Goal: Task Accomplishment & Management: Use online tool/utility

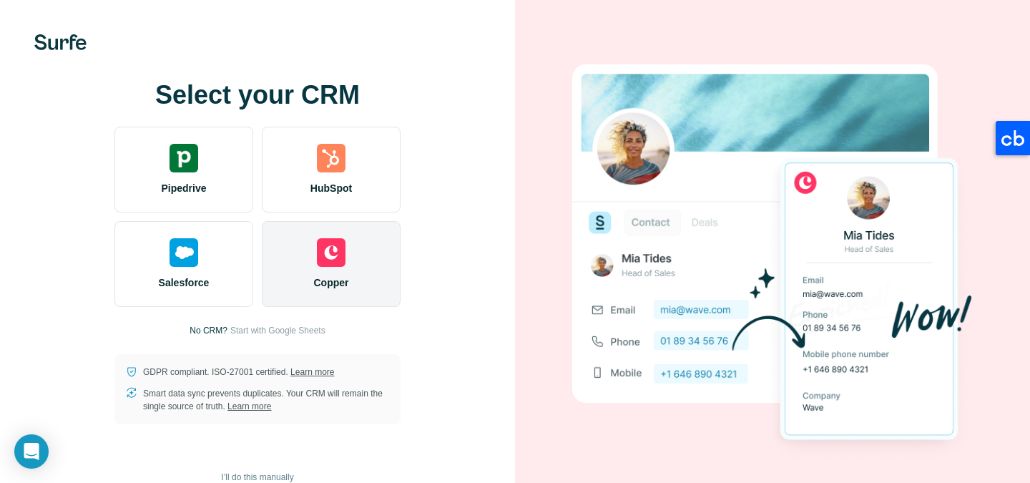
click at [336, 254] on img at bounding box center [331, 252] width 29 height 29
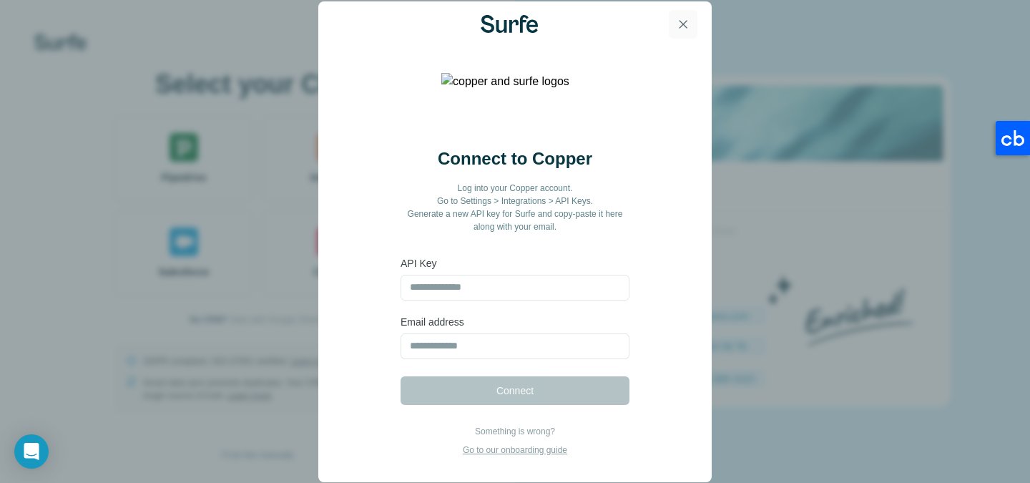
click at [684, 26] on icon "button" at bounding box center [683, 24] width 14 height 14
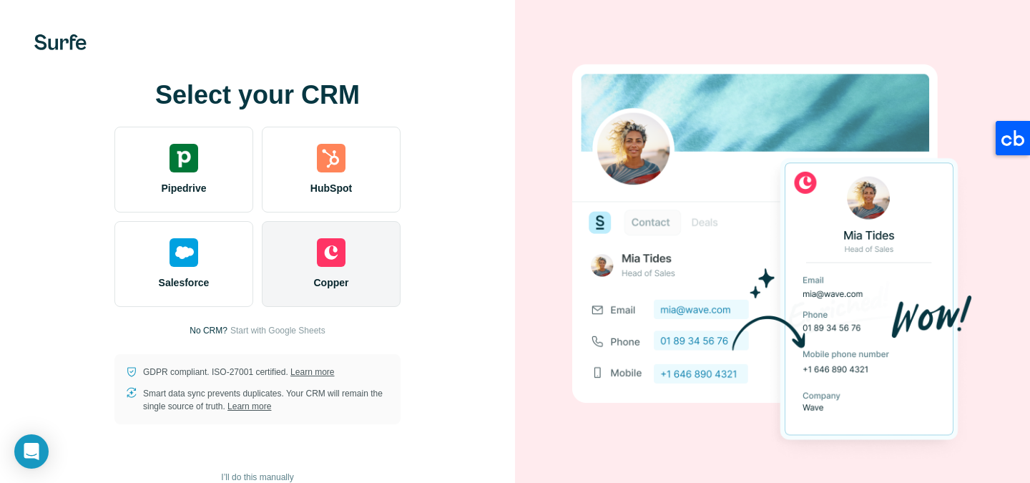
click at [328, 262] on img at bounding box center [331, 252] width 29 height 29
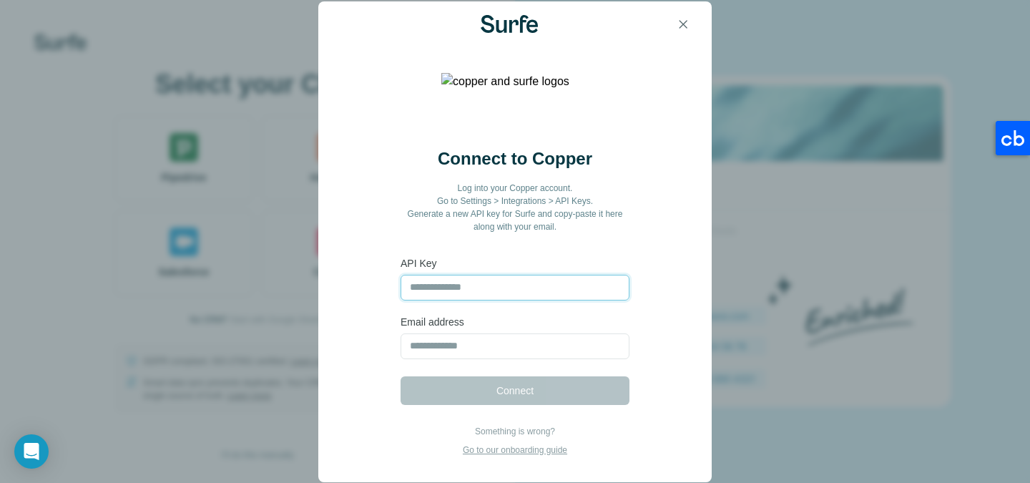
click at [465, 285] on input "text" at bounding box center [514, 288] width 229 height 26
type input "**********"
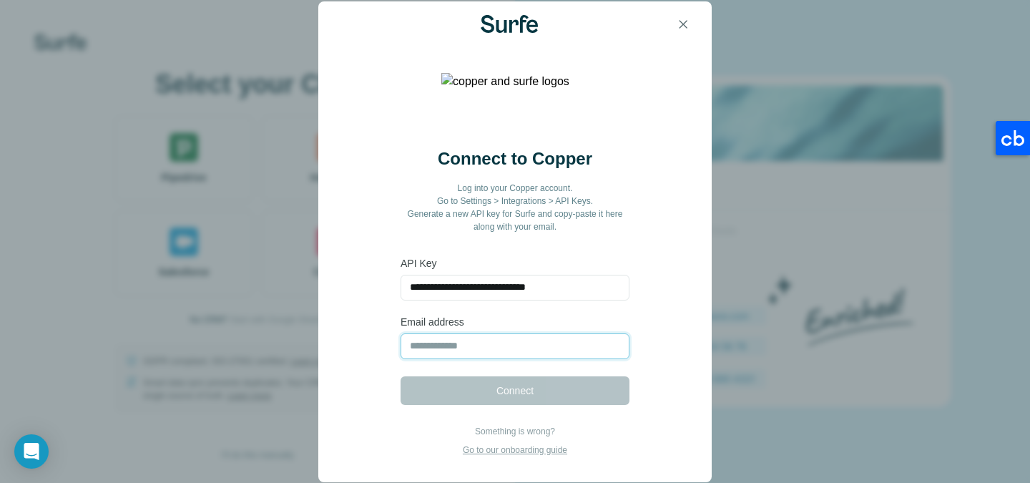
click at [477, 343] on input "email" at bounding box center [514, 346] width 229 height 26
type input "**********"
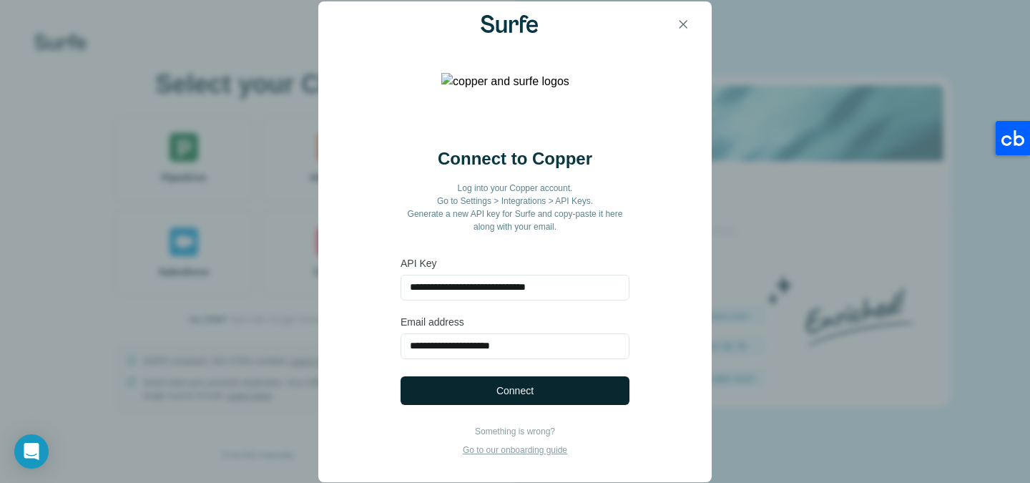
click at [508, 388] on span "Connect" at bounding box center [514, 390] width 37 height 14
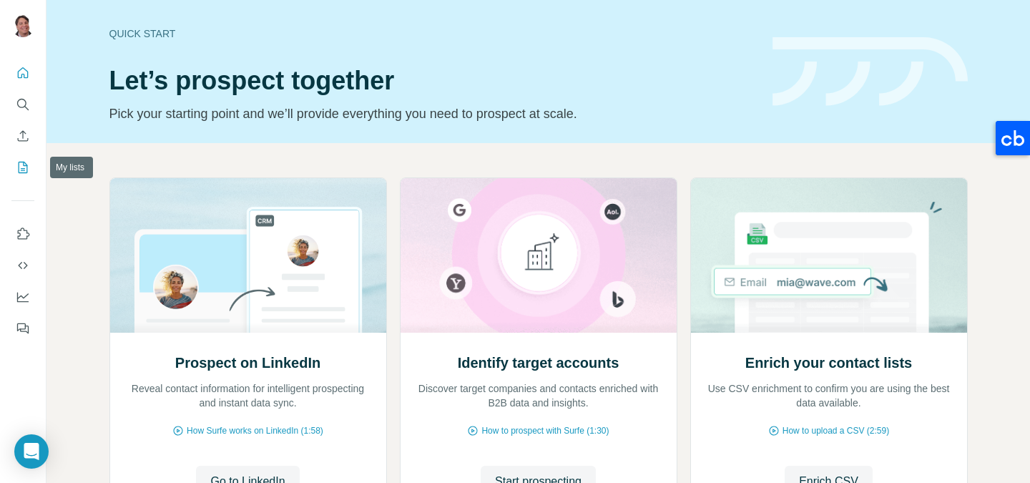
click at [26, 169] on icon "My lists" at bounding box center [23, 167] width 14 height 14
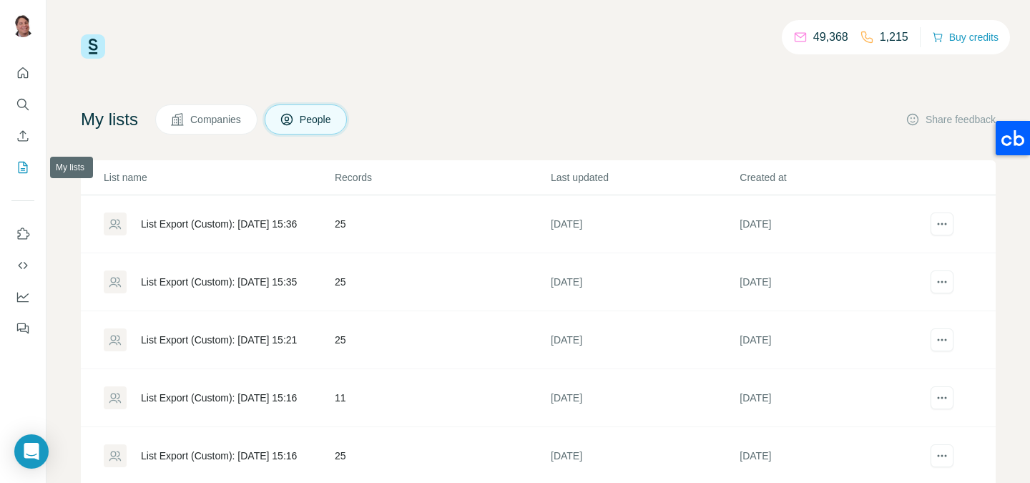
click at [23, 168] on icon "My lists" at bounding box center [24, 166] width 7 height 9
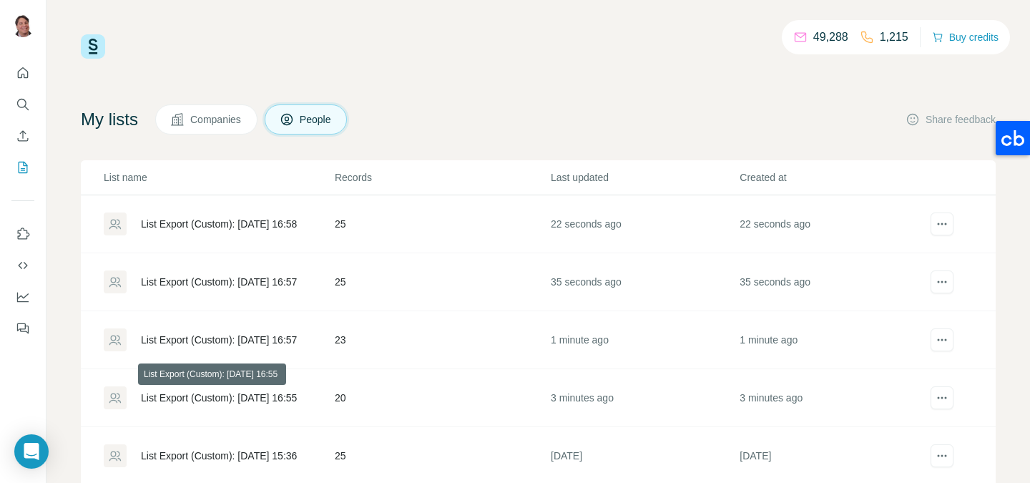
click at [269, 400] on div "List Export (Custom): 07/09/2025 16:55" at bounding box center [219, 397] width 156 height 14
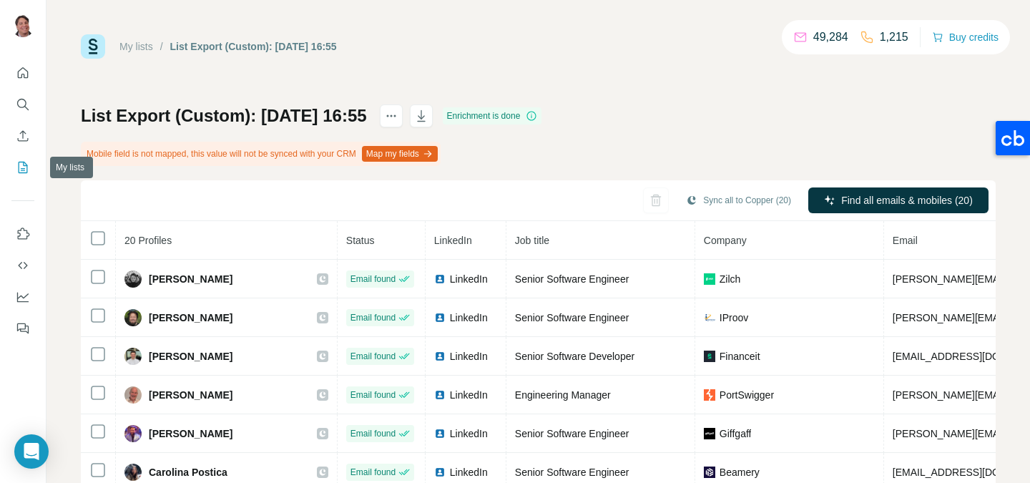
click at [24, 169] on icon "My lists" at bounding box center [24, 166] width 7 height 9
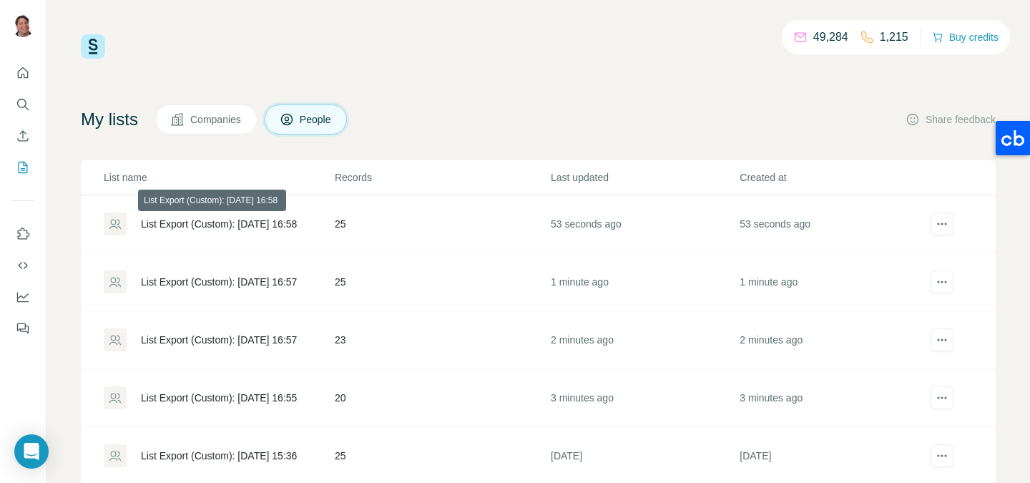
click at [285, 222] on div "List Export (Custom): [DATE] 16:58" at bounding box center [219, 224] width 156 height 14
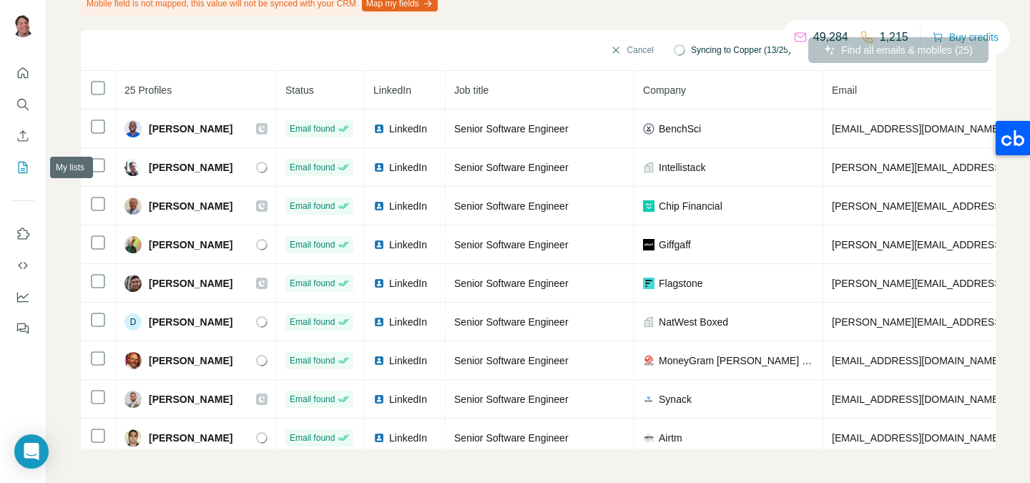
click at [24, 172] on icon "My lists" at bounding box center [23, 167] width 9 height 11
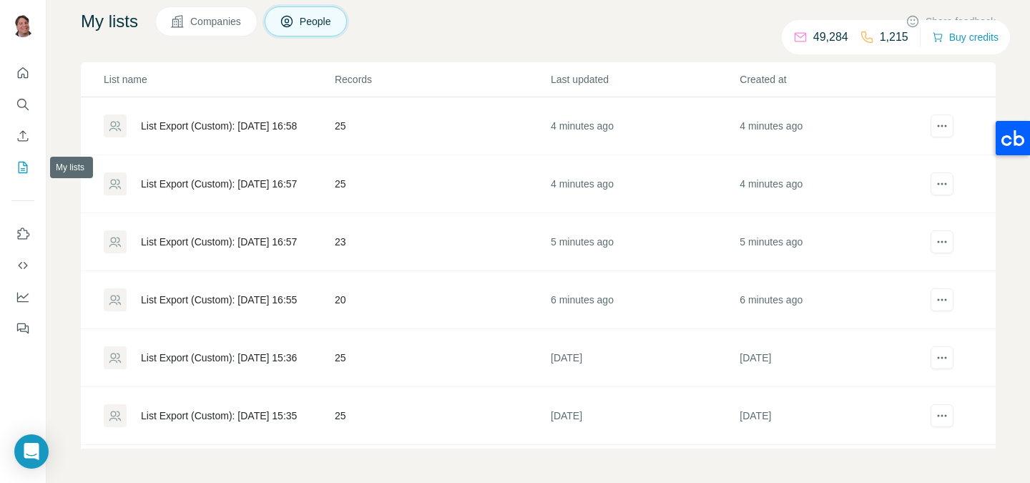
scroll to position [98, 0]
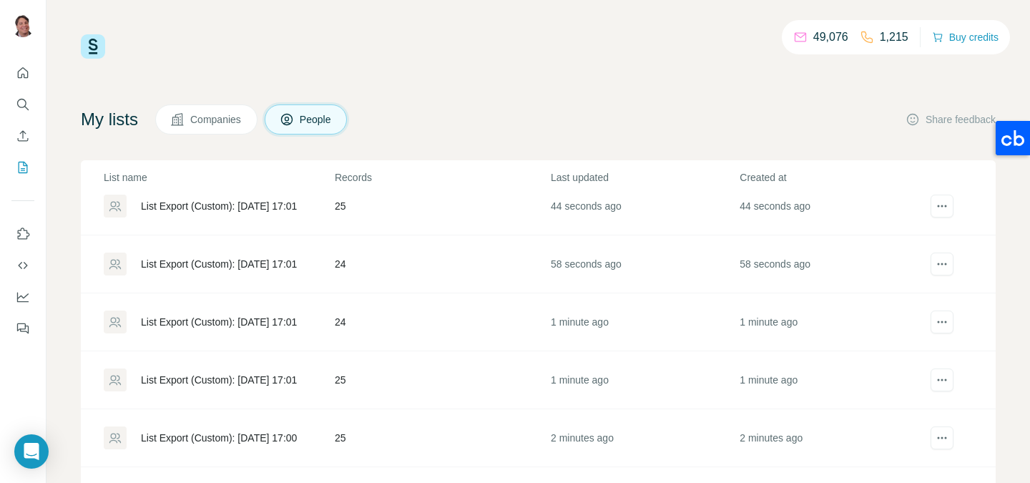
scroll to position [197, 0]
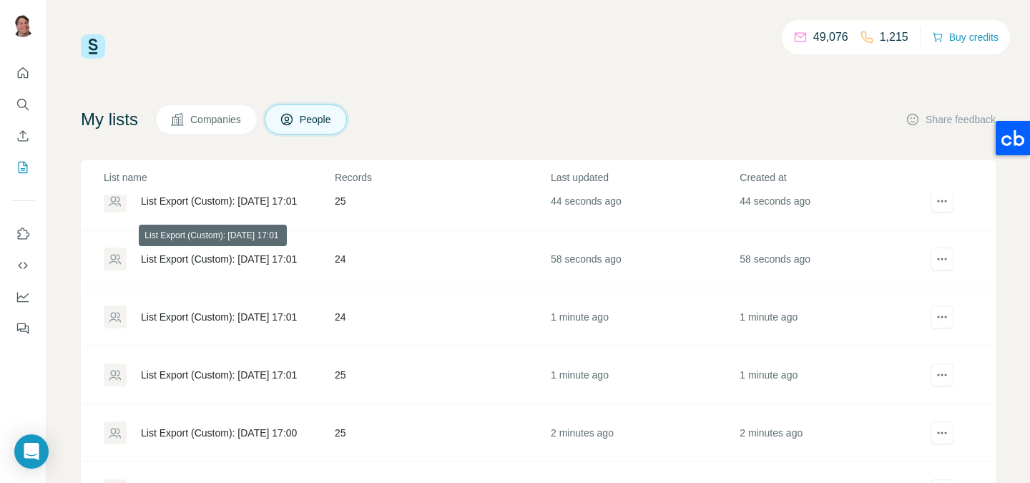
click at [279, 255] on div "List Export (Custom): [DATE] 17:01" at bounding box center [219, 259] width 156 height 14
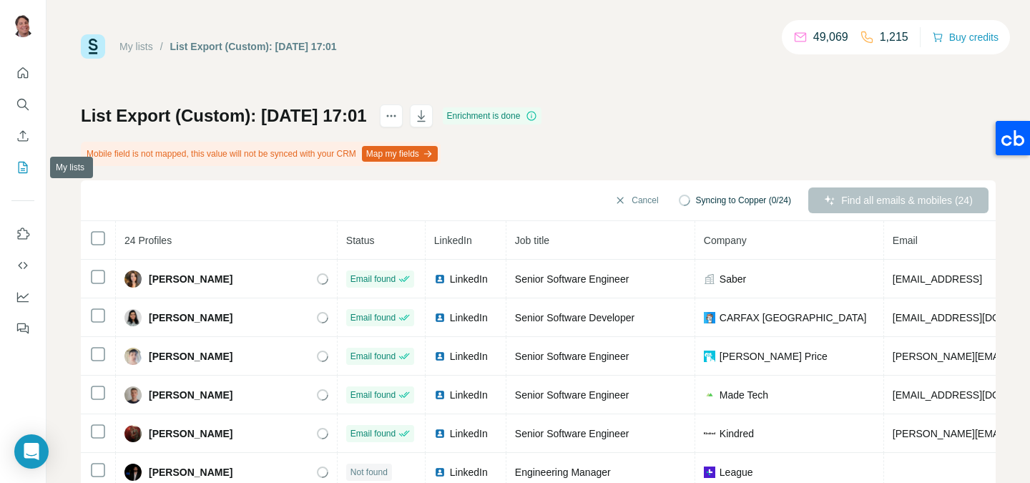
click at [24, 162] on icon "My lists" at bounding box center [23, 167] width 9 height 11
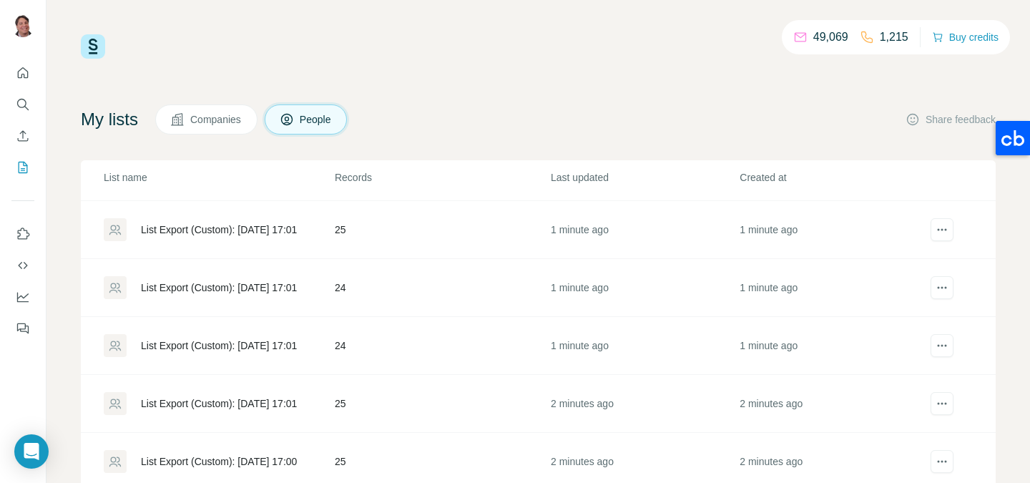
scroll to position [169, 0]
click at [284, 286] on div "List Export (Custom): [DATE] 17:01" at bounding box center [219, 286] width 156 height 14
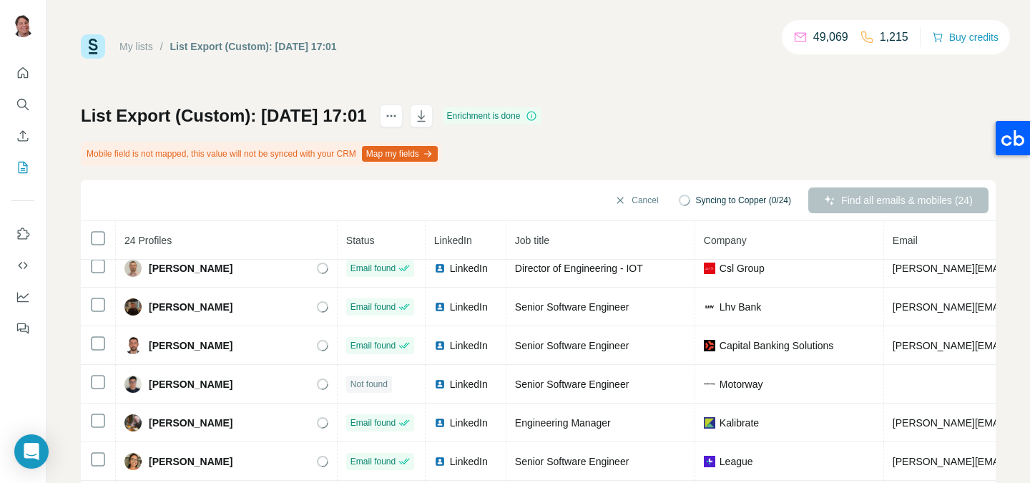
scroll to position [588, 0]
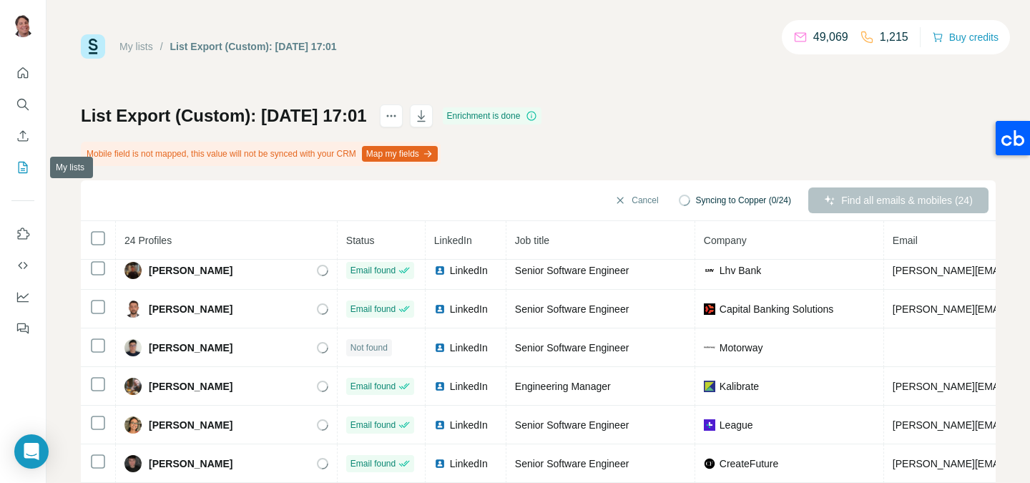
click at [18, 164] on icon "My lists" at bounding box center [23, 167] width 14 height 14
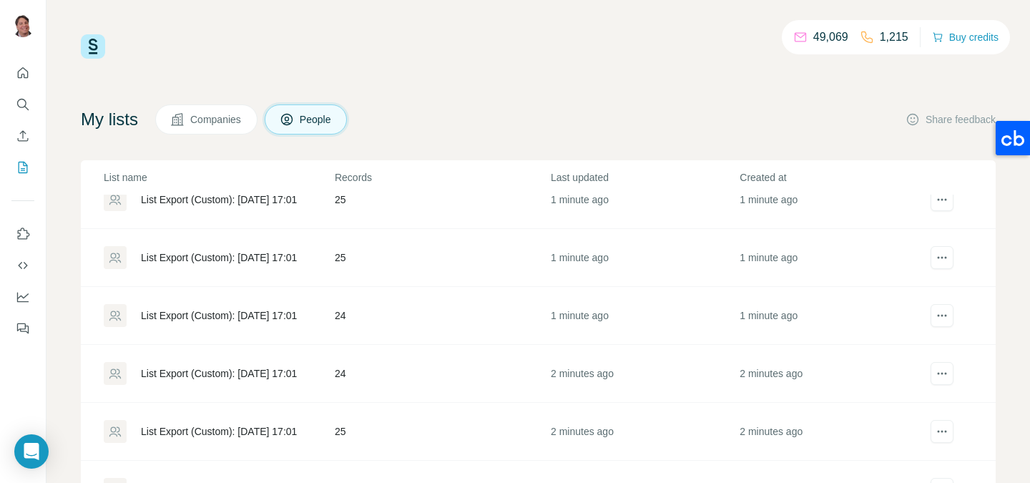
scroll to position [228, 0]
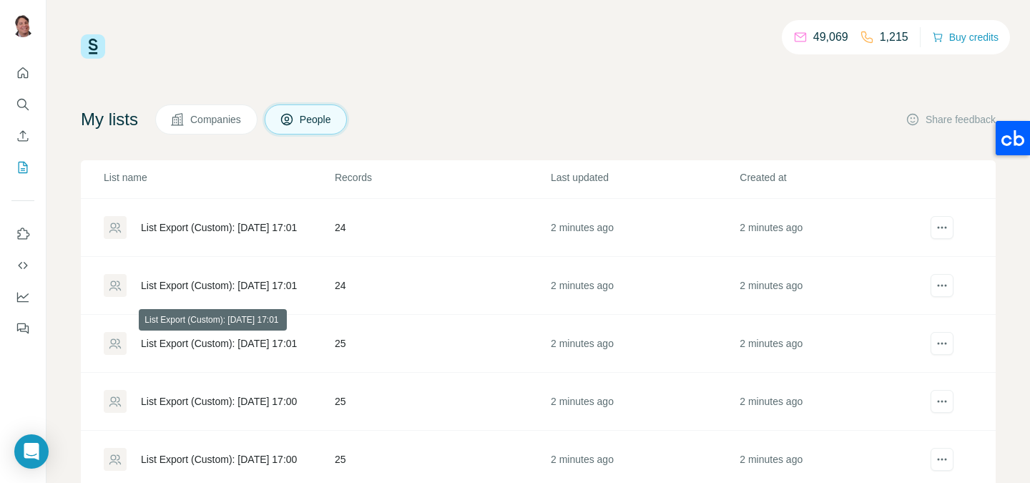
click at [260, 343] on div "List Export (Custom): [DATE] 17:01" at bounding box center [219, 343] width 156 height 14
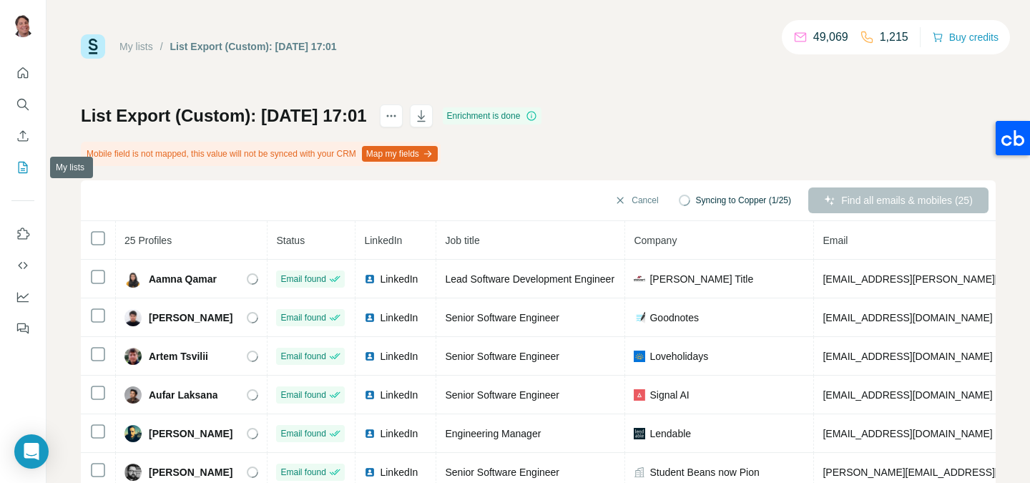
click at [20, 171] on icon "My lists" at bounding box center [23, 167] width 14 height 14
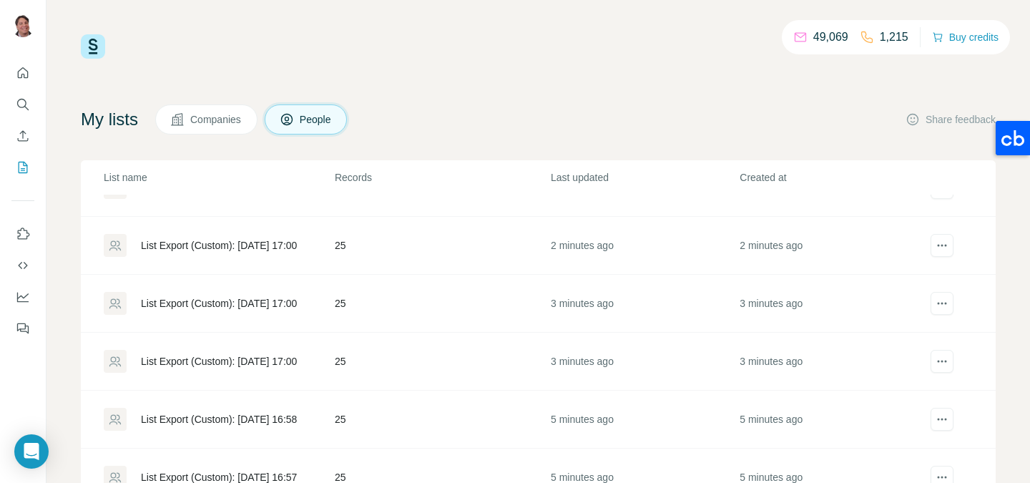
scroll to position [385, 0]
click at [259, 302] on div "List Export (Custom): [DATE] 17:00" at bounding box center [219, 302] width 156 height 14
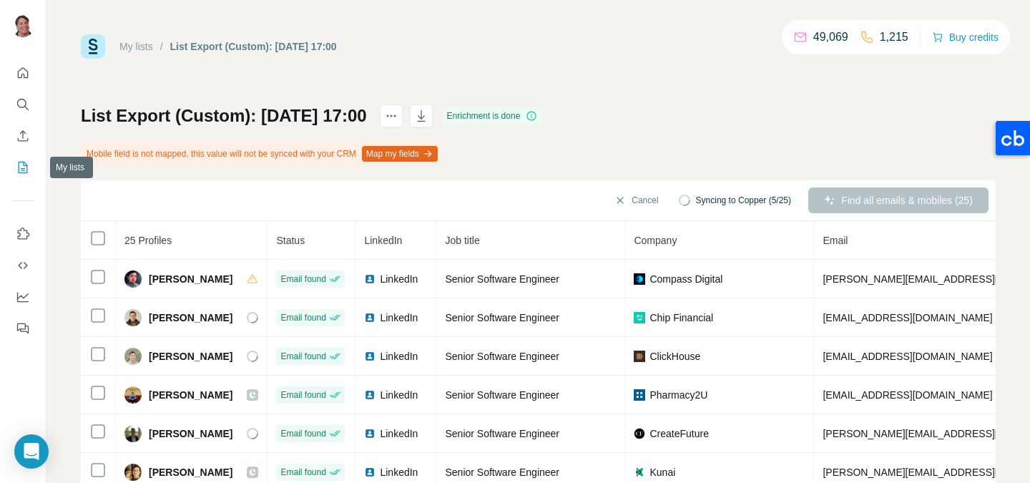
click at [24, 171] on icon "My lists" at bounding box center [23, 167] width 14 height 14
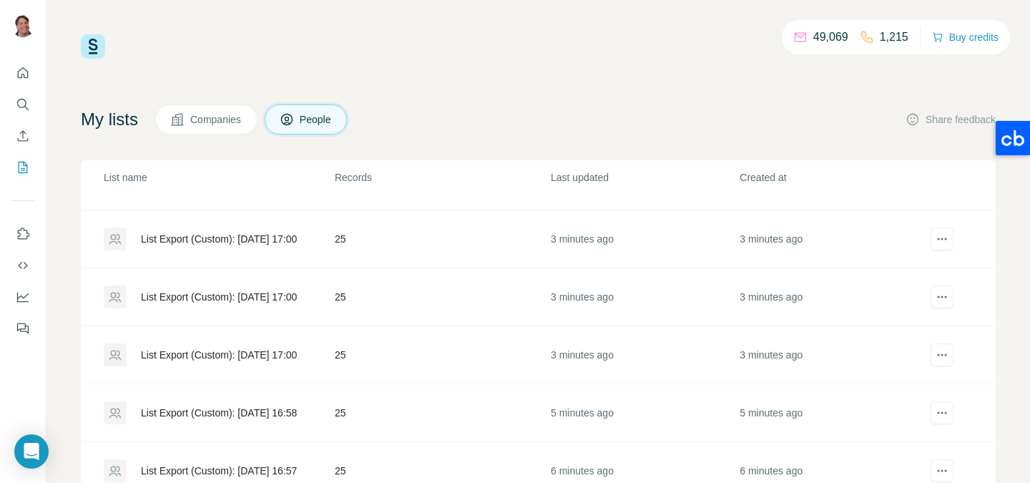
scroll to position [418, 0]
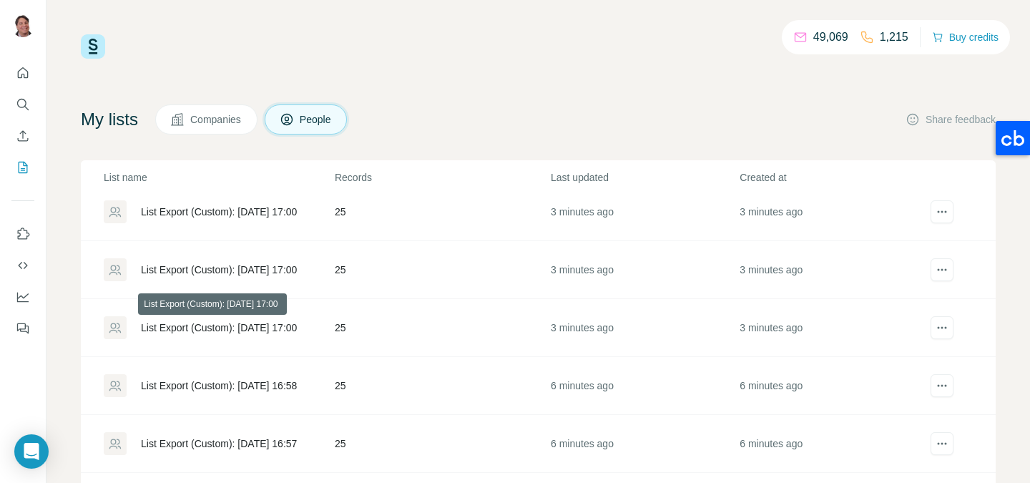
click at [220, 328] on div "List Export (Custom): [DATE] 17:00" at bounding box center [219, 327] width 156 height 14
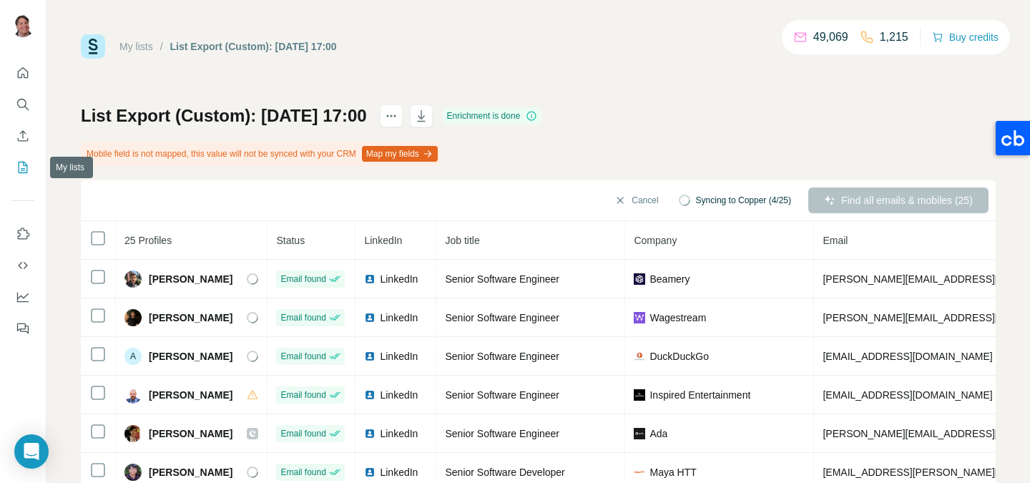
click at [21, 174] on icon "My lists" at bounding box center [23, 167] width 14 height 14
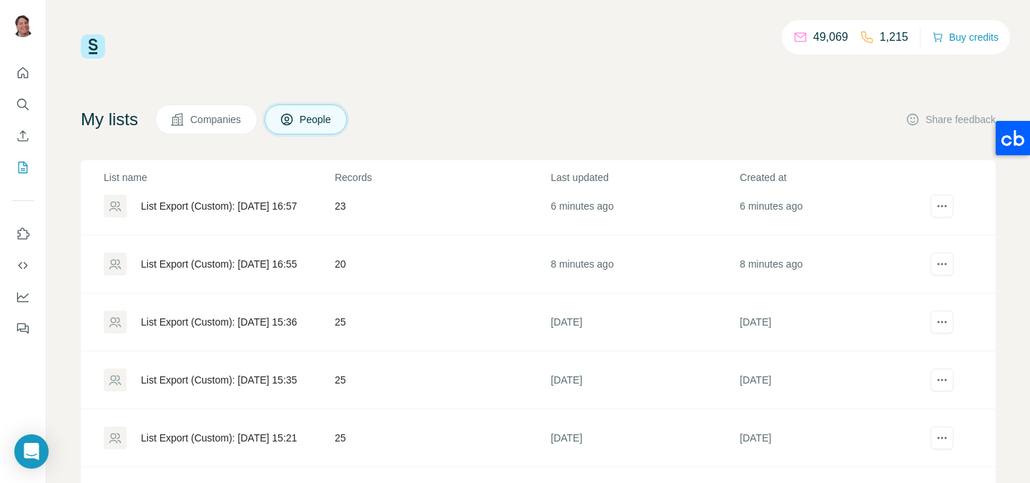
scroll to position [715, 0]
click at [212, 374] on div "List Export (Custom): [DATE] 15:35" at bounding box center [219, 377] width 156 height 14
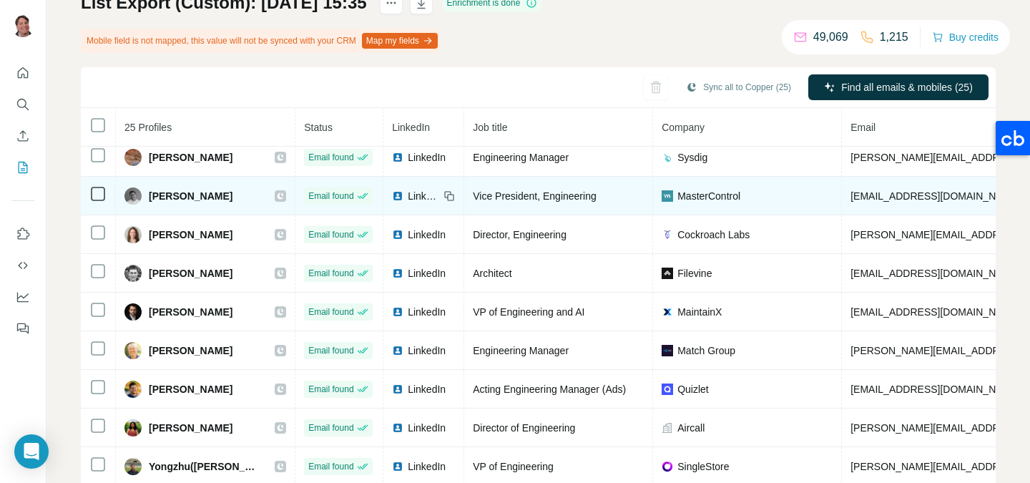
scroll to position [150, 0]
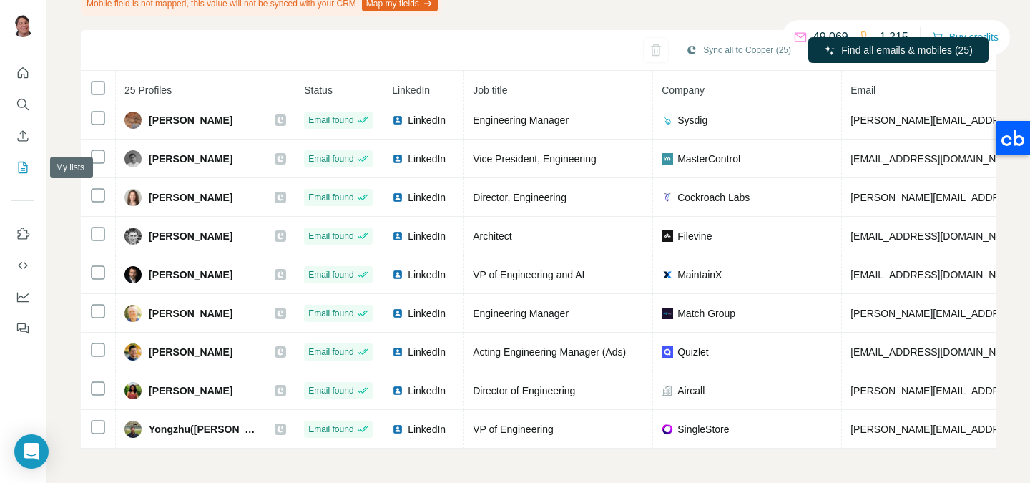
click at [24, 172] on icon "My lists" at bounding box center [23, 167] width 14 height 14
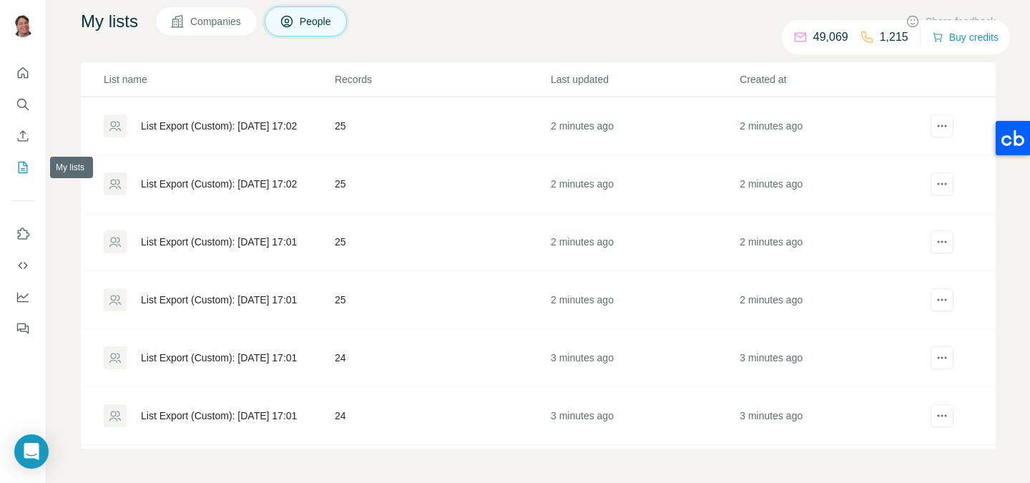
scroll to position [98, 0]
click at [315, 384] on td "List Export (Custom): [DATE] 17:01" at bounding box center [207, 358] width 253 height 58
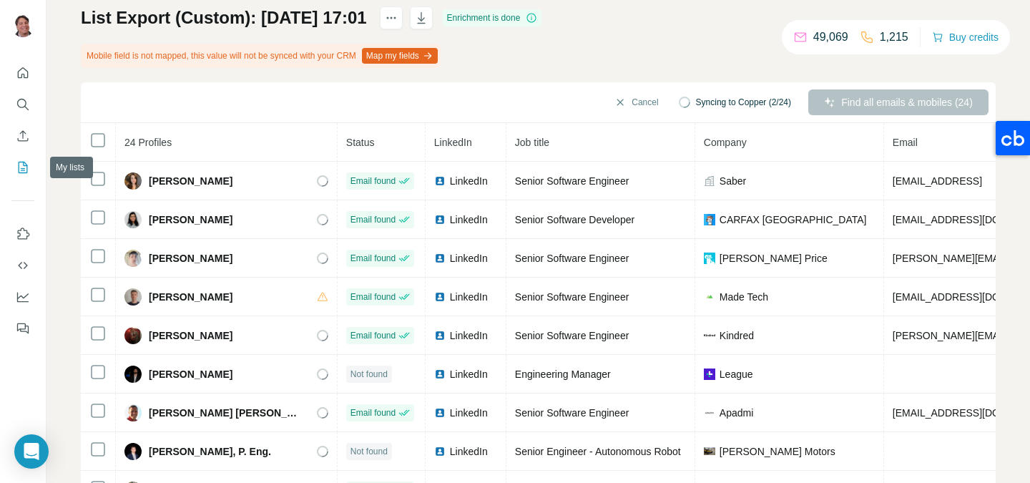
click at [24, 172] on icon "My lists" at bounding box center [23, 167] width 9 height 11
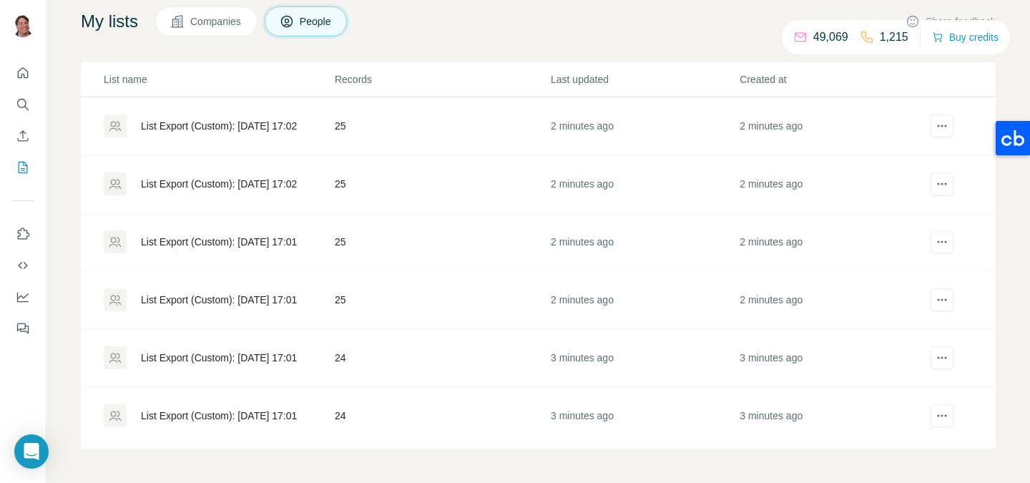
click at [385, 278] on td "25" at bounding box center [442, 300] width 216 height 58
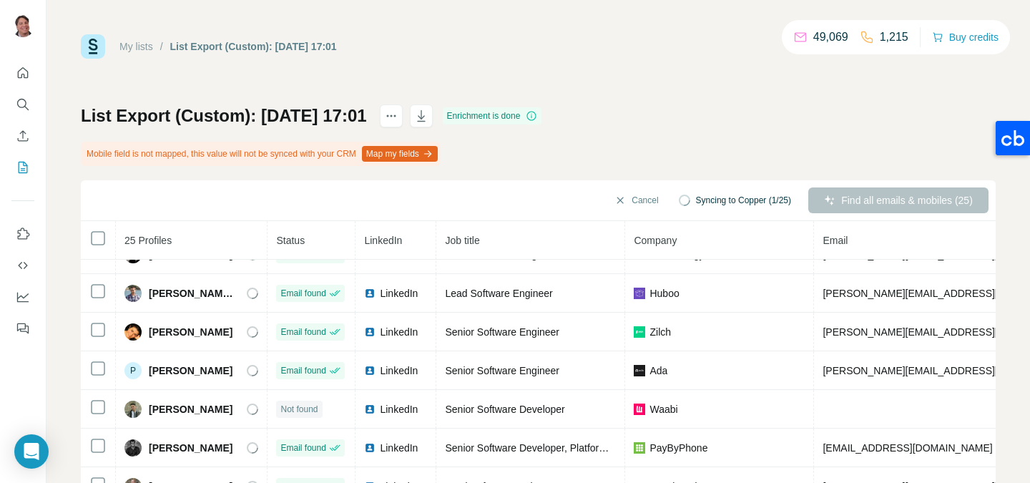
scroll to position [626, 0]
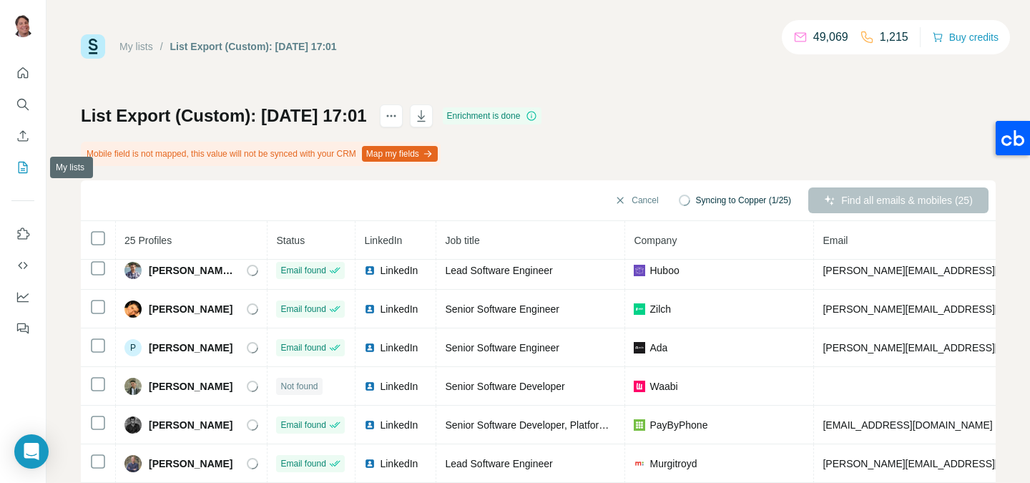
click at [24, 169] on icon "My lists" at bounding box center [24, 166] width 7 height 9
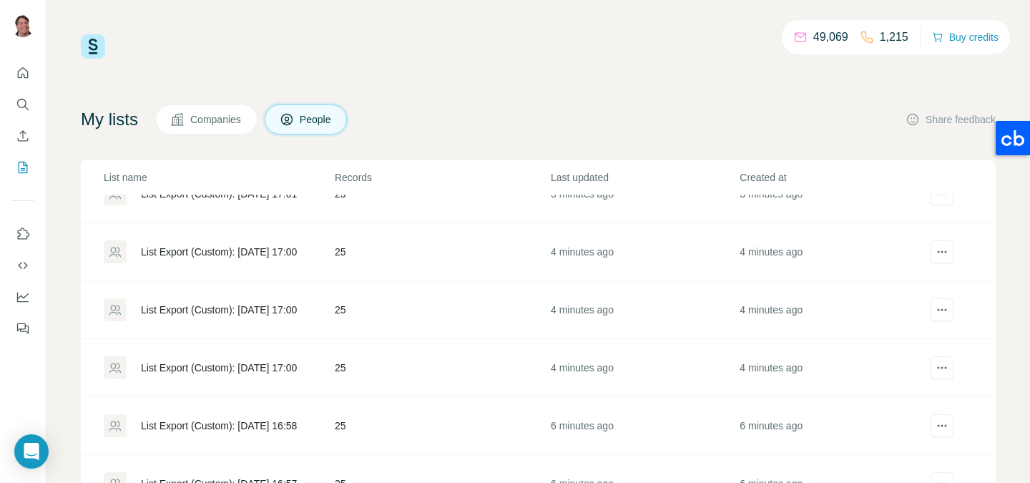
scroll to position [380, 0]
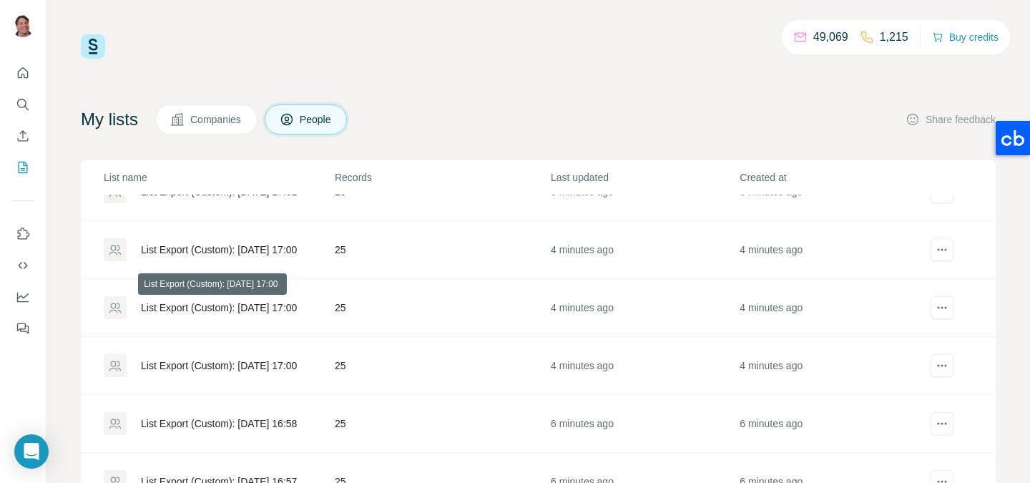
click at [252, 308] on div "List Export (Custom): [DATE] 17:00" at bounding box center [219, 307] width 156 height 14
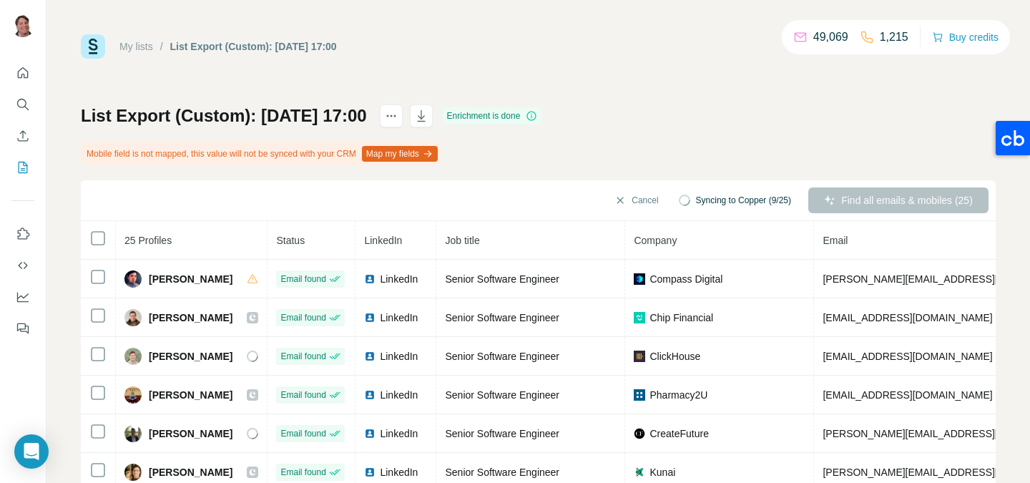
click at [696, 82] on div "My lists / List Export (Custom): 07/09/2025 17:00 49,069 1,215 Buy credits List…" at bounding box center [538, 316] width 915 height 564
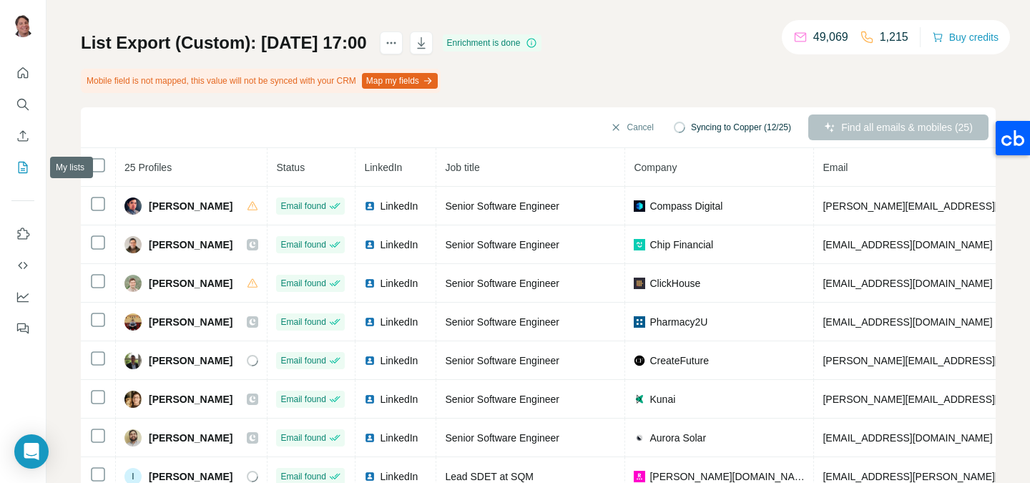
click at [29, 162] on icon "My lists" at bounding box center [23, 167] width 14 height 14
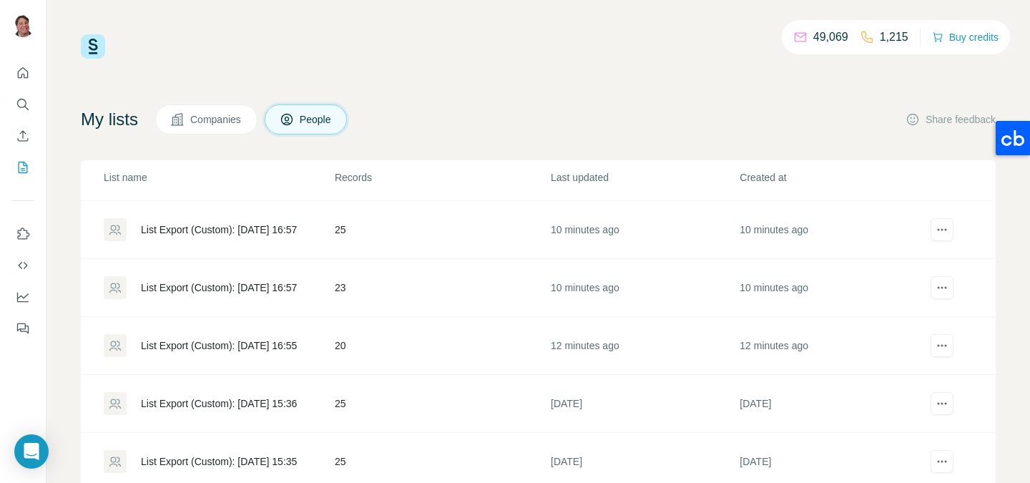
scroll to position [626, 0]
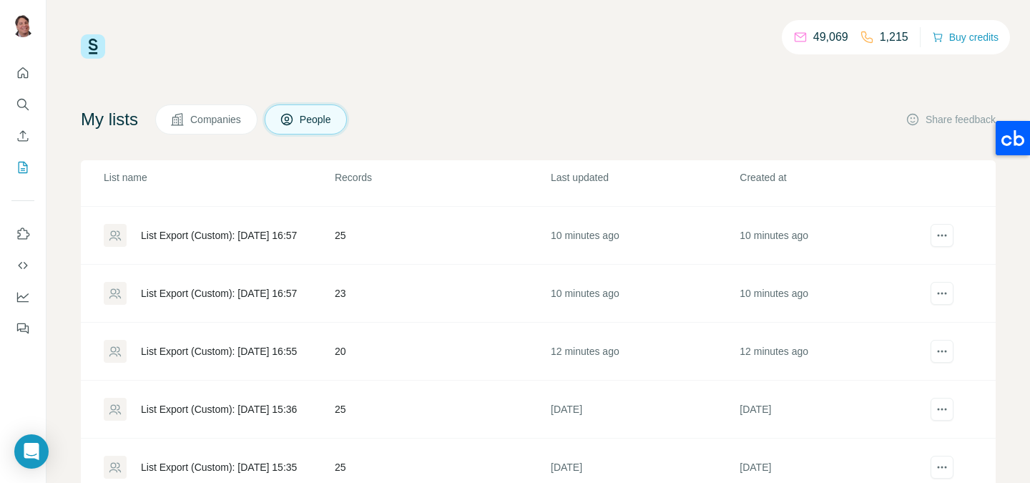
click at [323, 350] on div "List Export (Custom): [DATE] 16:55" at bounding box center [219, 351] width 230 height 23
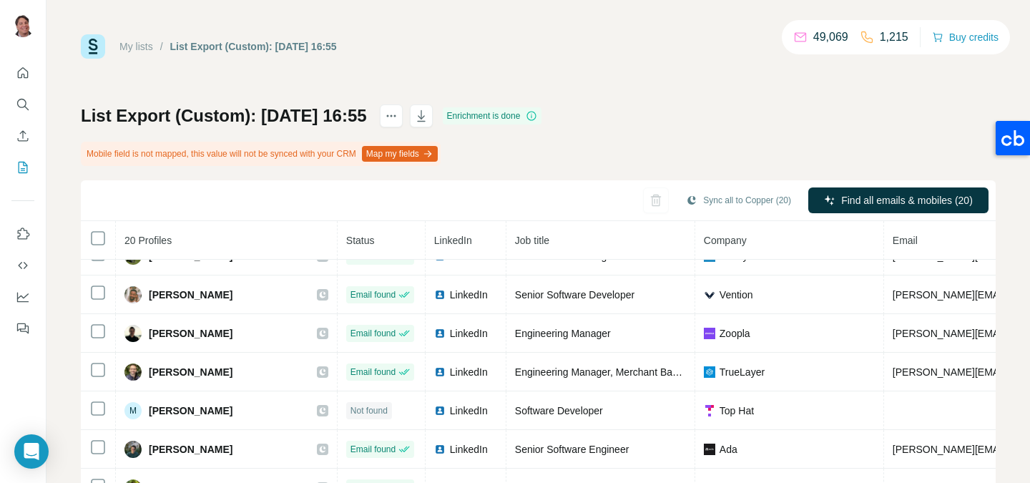
scroll to position [433, 0]
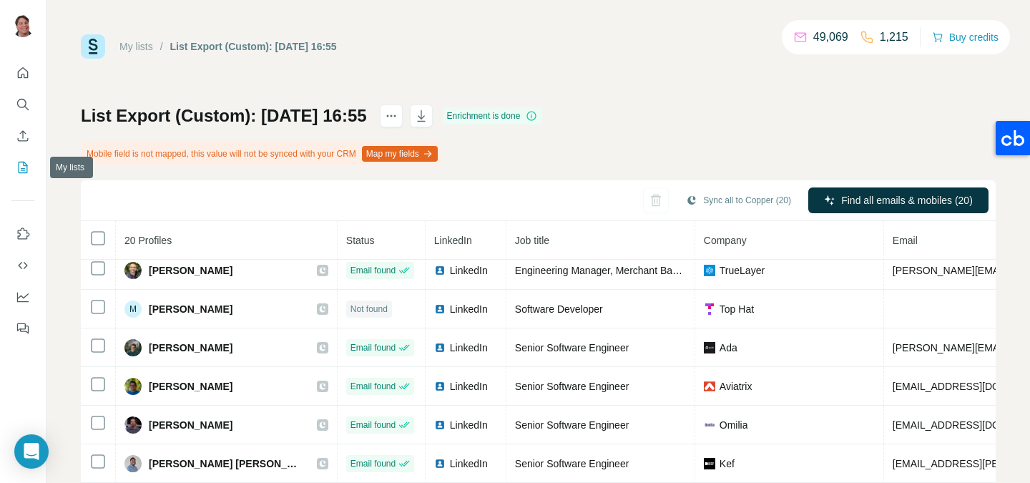
click at [21, 164] on icon "My lists" at bounding box center [23, 167] width 14 height 14
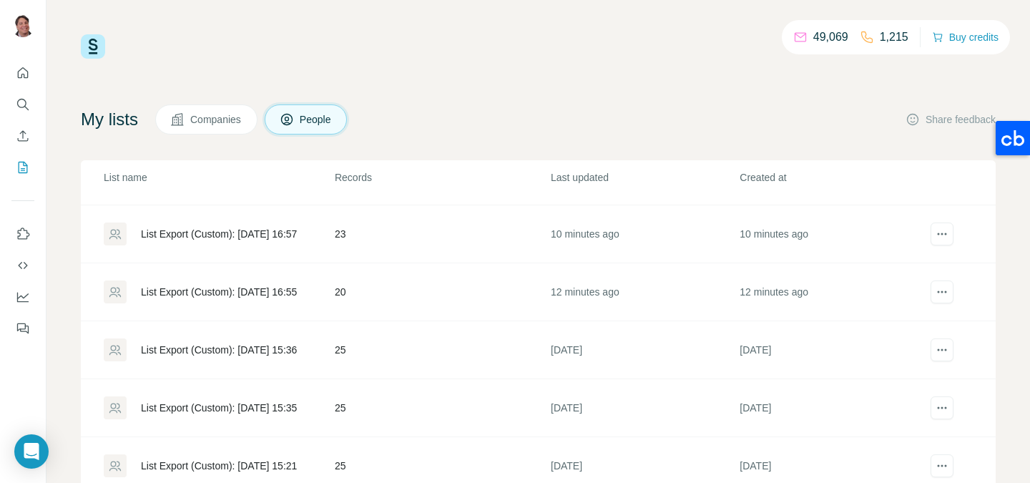
scroll to position [686, 0]
click at [329, 245] on td "List Export (Custom): [DATE] 16:57" at bounding box center [207, 234] width 253 height 58
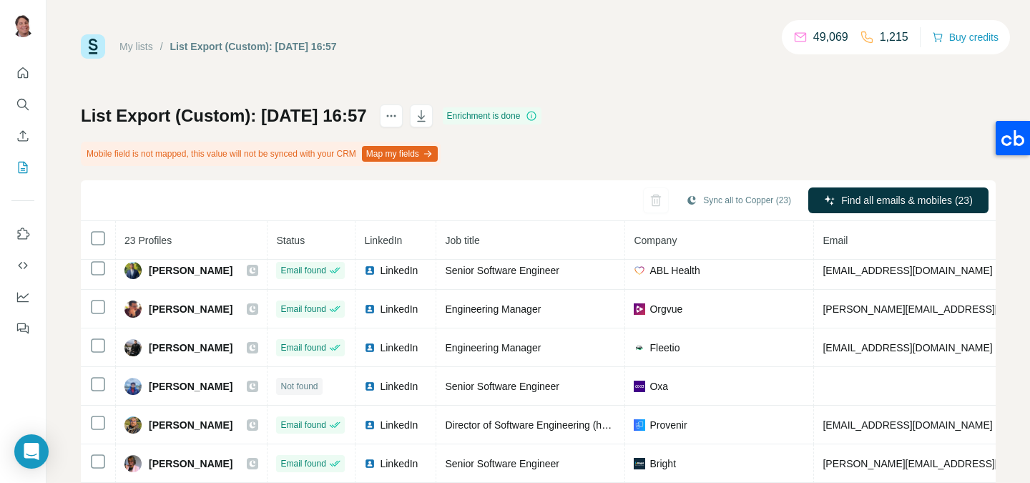
scroll to position [549, 0]
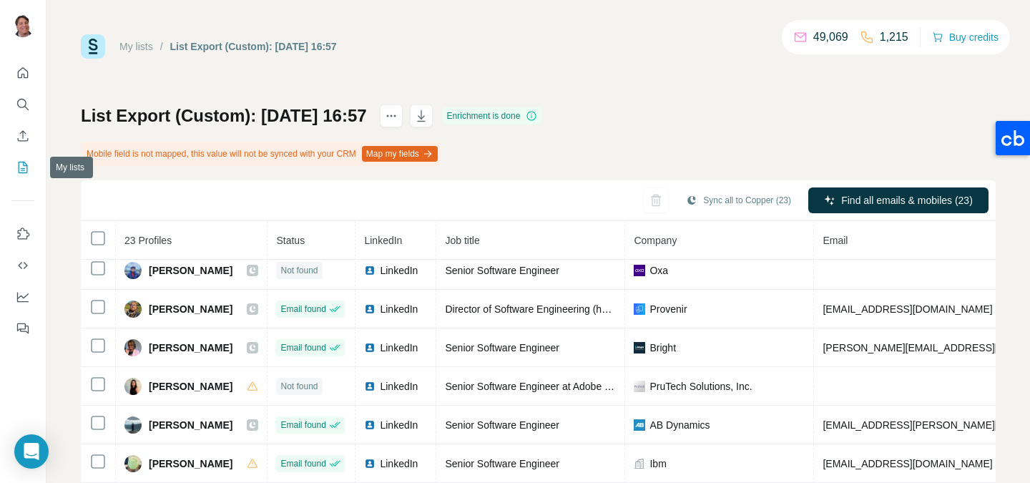
click at [24, 167] on icon "My lists" at bounding box center [23, 167] width 14 height 14
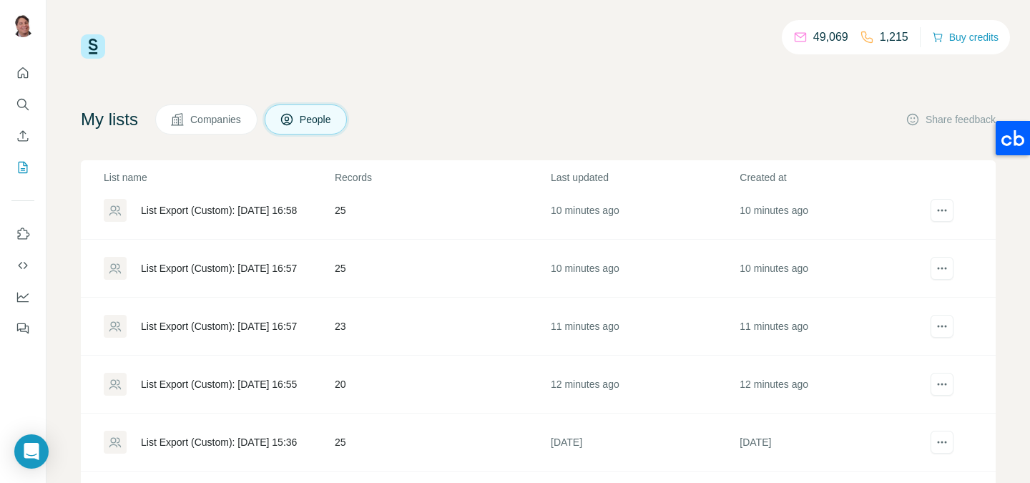
scroll to position [578, 0]
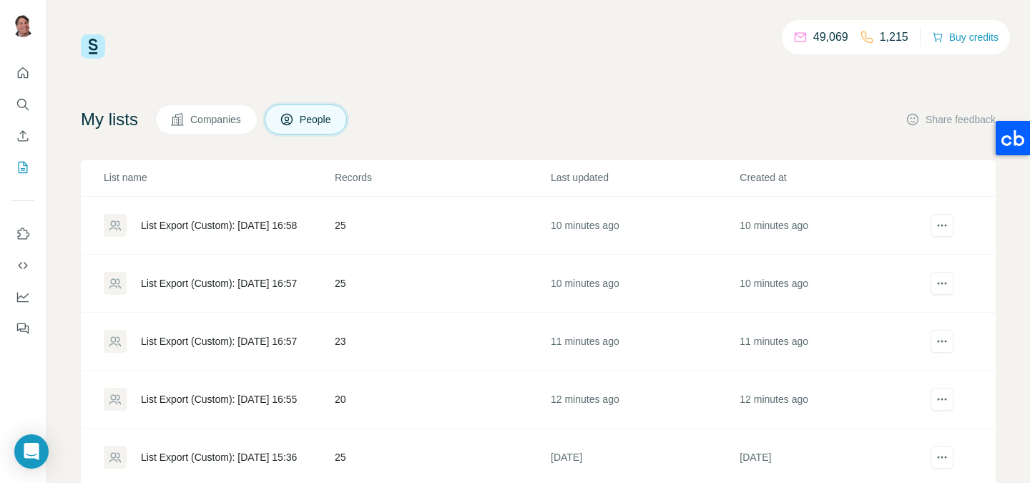
click at [325, 274] on div "List Export (Custom): [DATE] 16:57" at bounding box center [219, 283] width 230 height 23
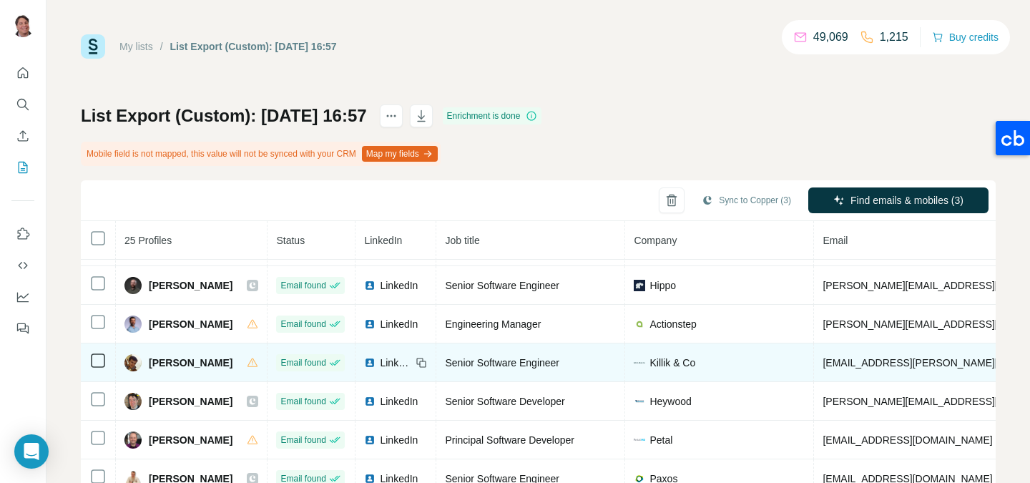
scroll to position [612, 0]
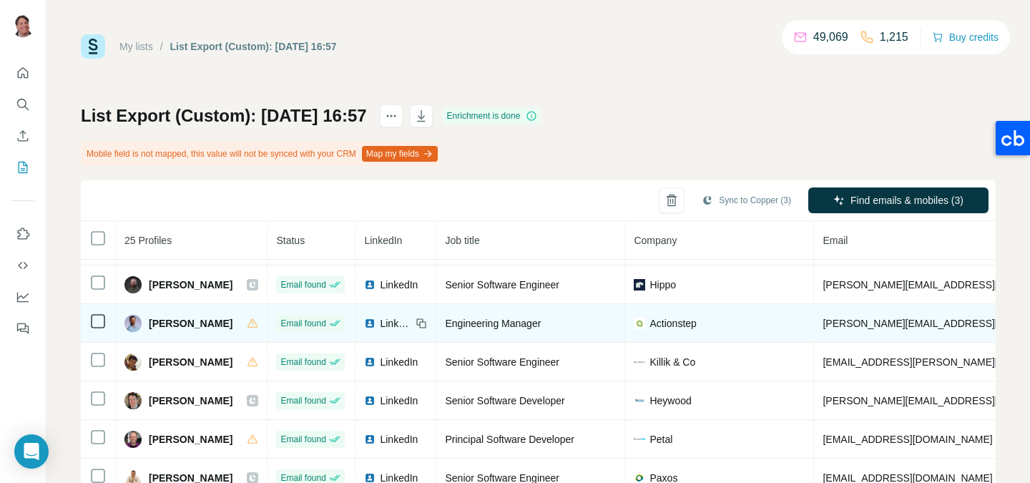
click at [107, 319] on td at bounding box center [98, 323] width 35 height 39
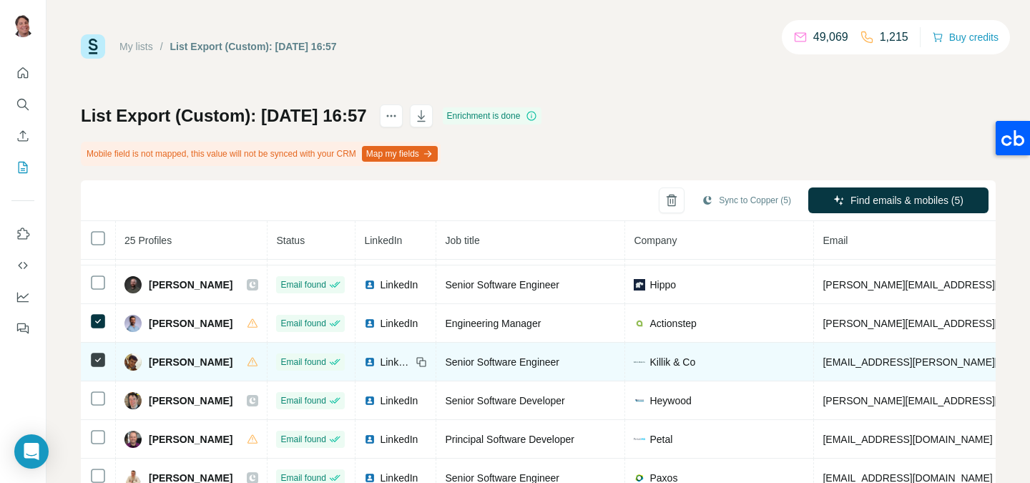
scroll to position [626, 0]
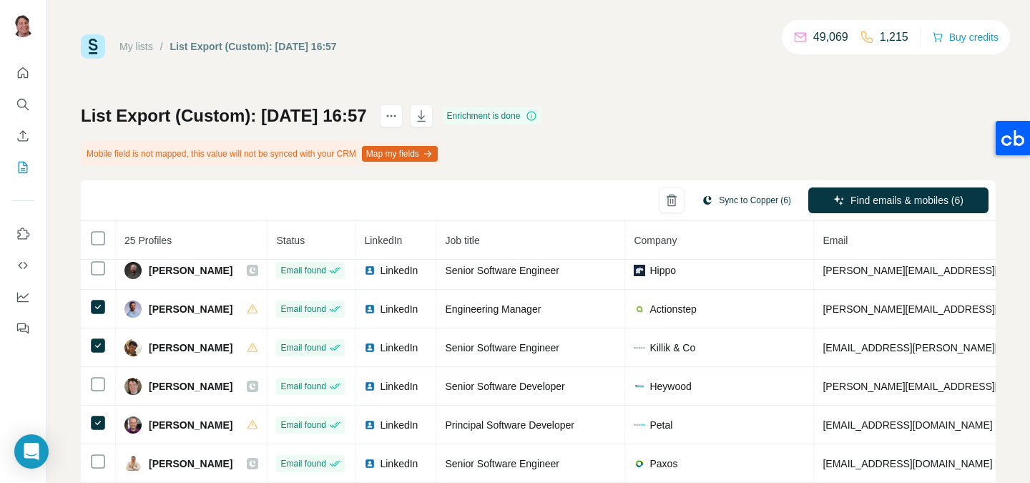
click at [739, 197] on button "Sync to Copper (6)" at bounding box center [745, 199] width 109 height 21
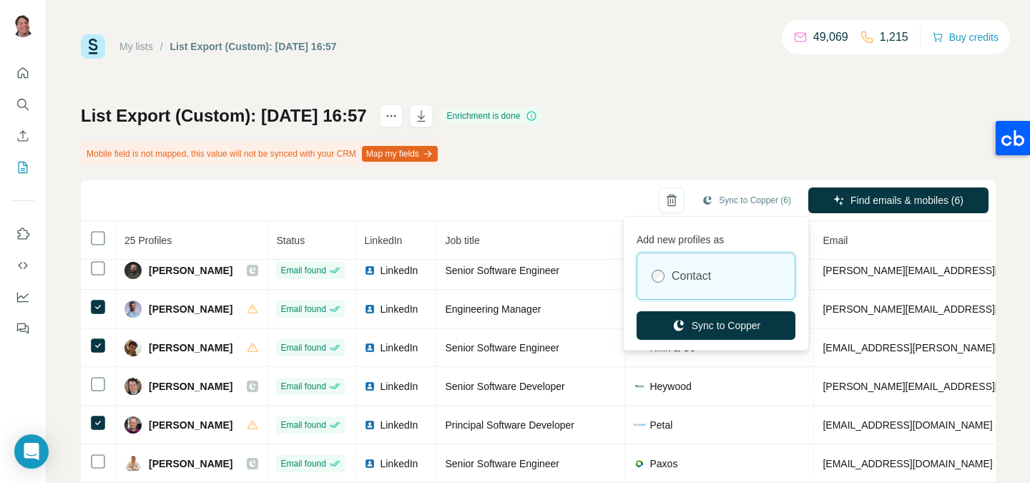
click at [717, 261] on div "Contact" at bounding box center [715, 276] width 157 height 46
click at [722, 323] on button "Sync to Copper" at bounding box center [715, 325] width 159 height 29
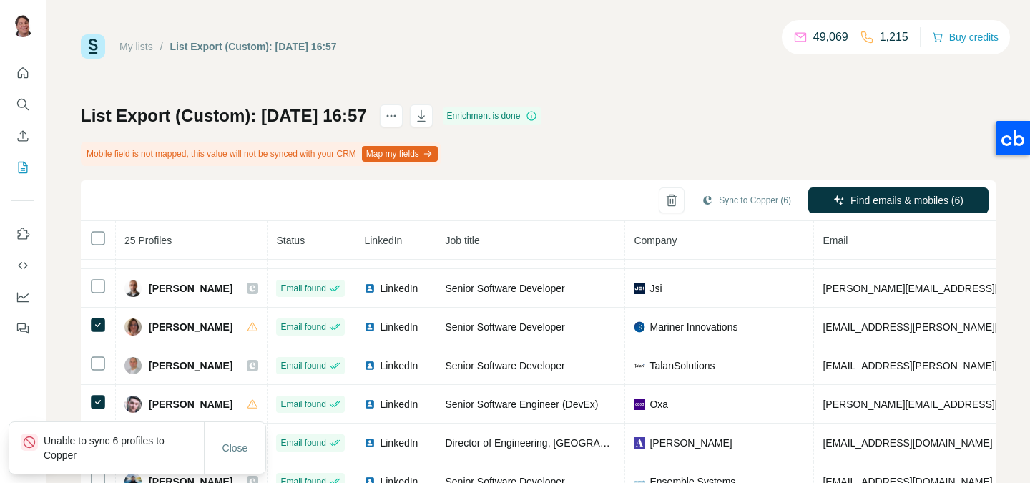
scroll to position [230, 0]
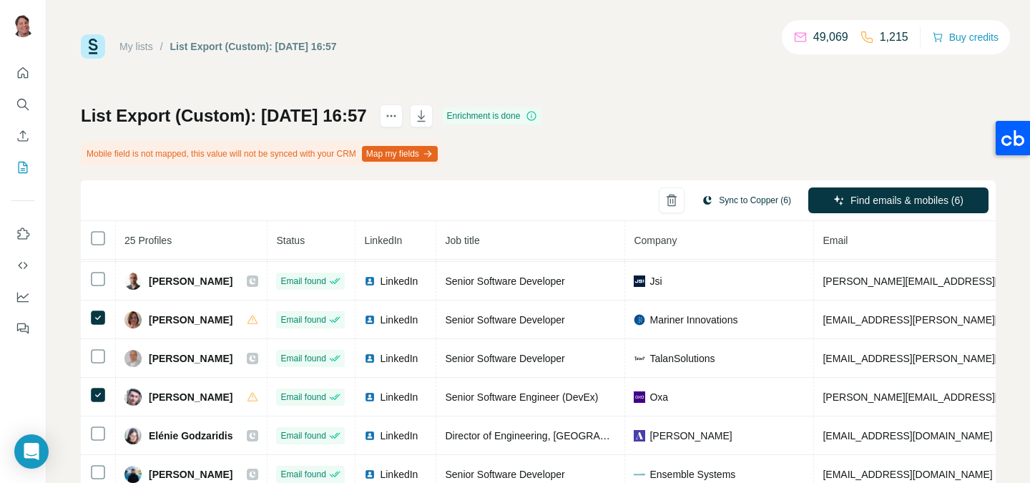
click at [762, 202] on button "Sync to Copper (6)" at bounding box center [745, 199] width 109 height 21
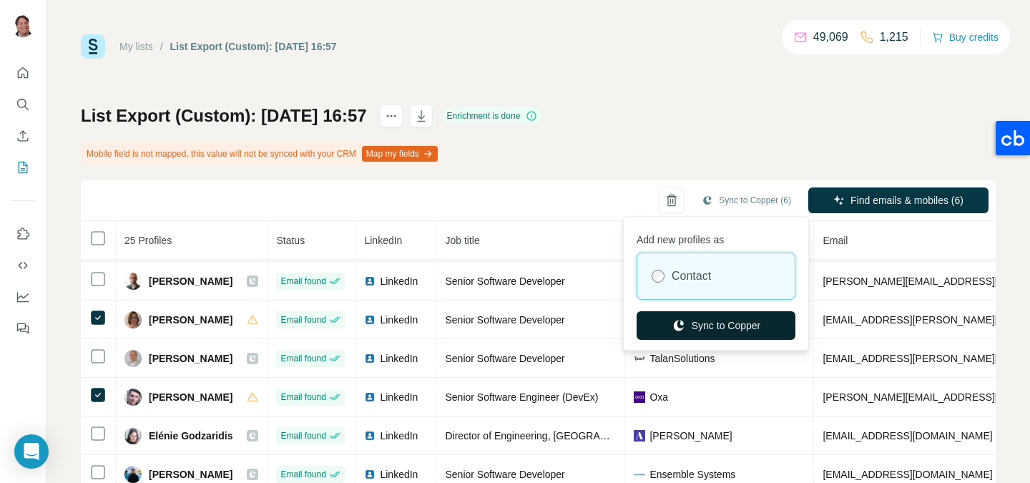
click at [709, 322] on button "Sync to Copper" at bounding box center [715, 325] width 159 height 29
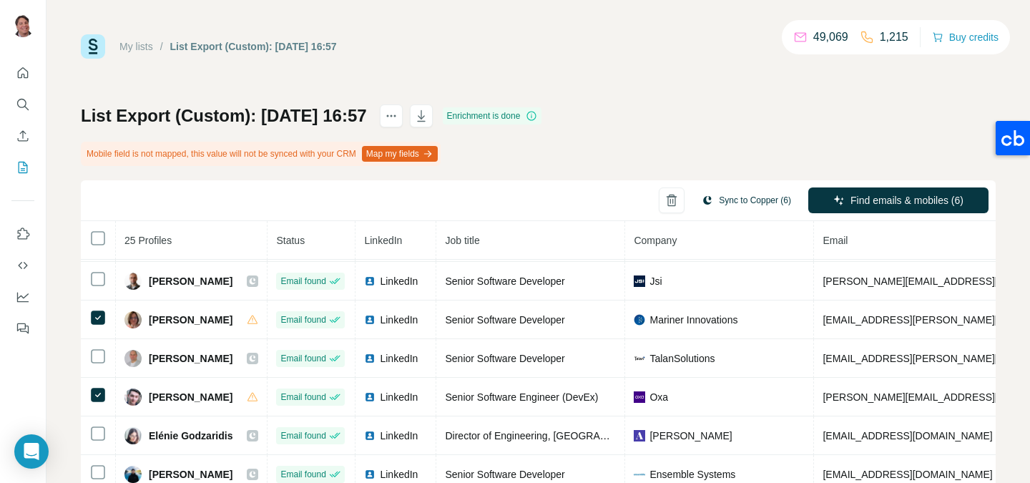
click at [749, 195] on button "Sync to Copper (6)" at bounding box center [745, 199] width 109 height 21
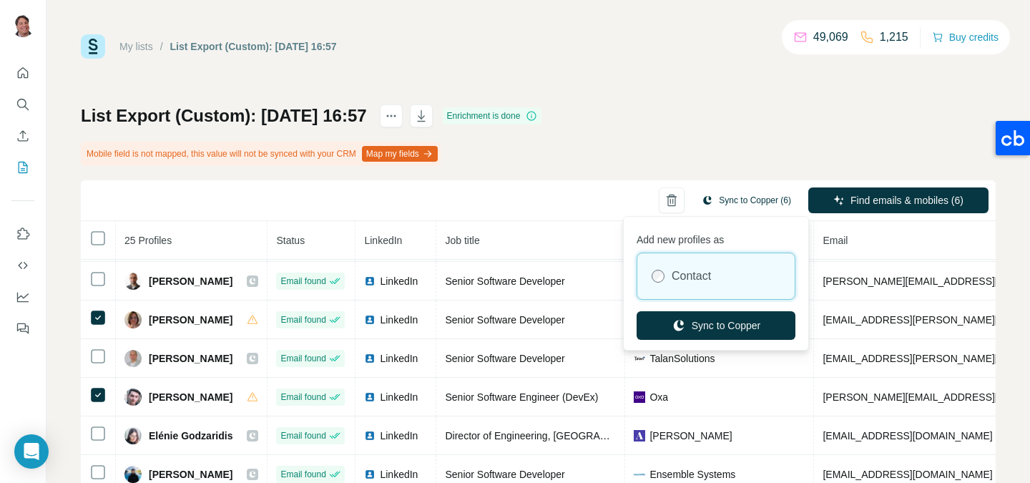
click at [758, 203] on button "Sync to Copper (6)" at bounding box center [745, 199] width 109 height 21
click at [728, 142] on div "List Export (Custom): 07/09/2025 16:57 Enrichment is done Mobile field is not m…" at bounding box center [538, 351] width 915 height 494
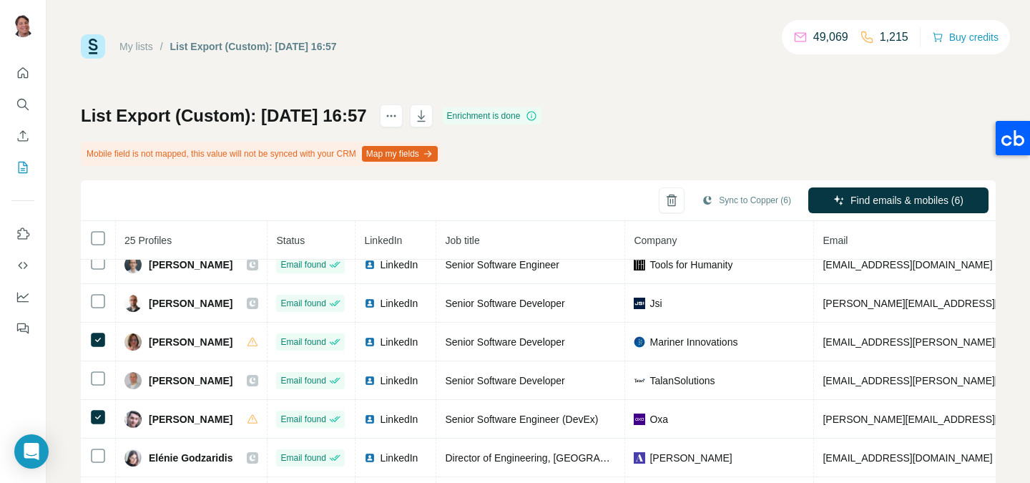
scroll to position [209, 0]
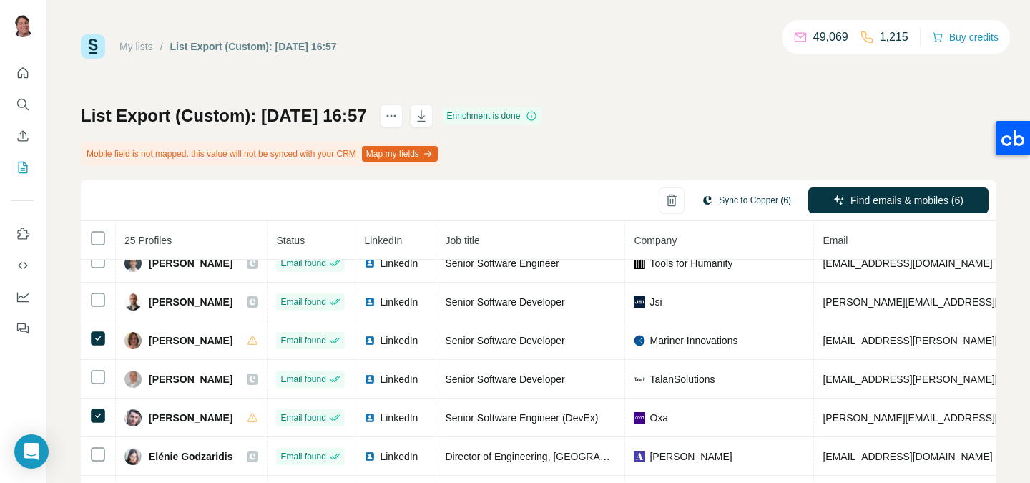
click at [746, 205] on button "Sync to Copper (6)" at bounding box center [745, 199] width 109 height 21
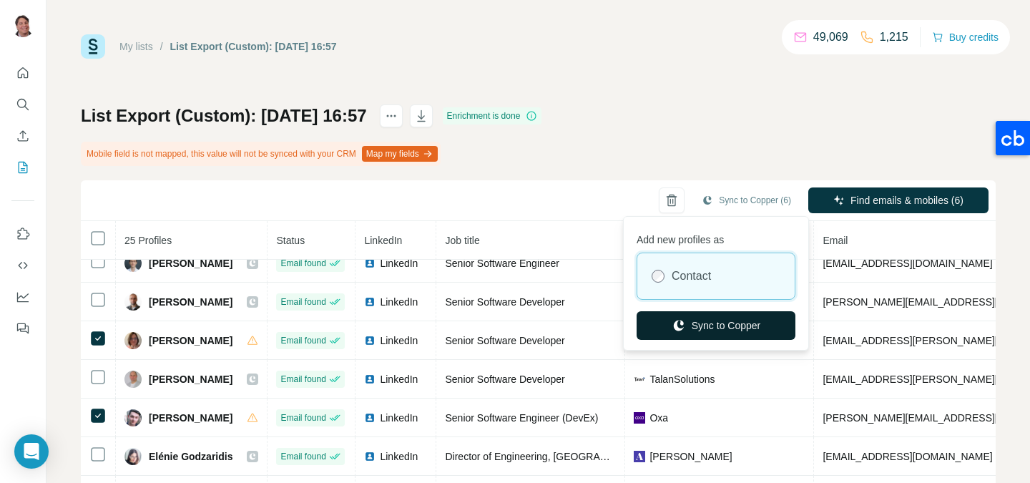
click at [687, 315] on button "Sync to Copper" at bounding box center [715, 325] width 159 height 29
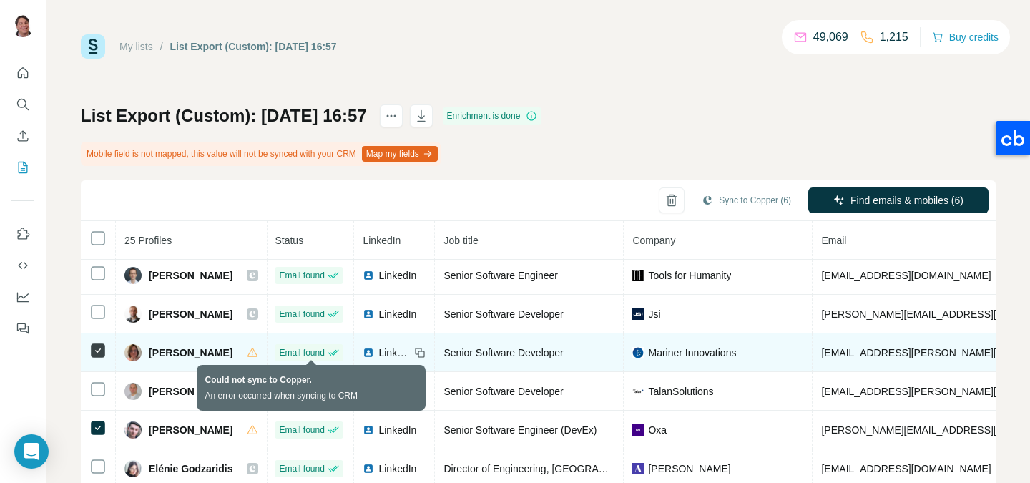
scroll to position [0, 1]
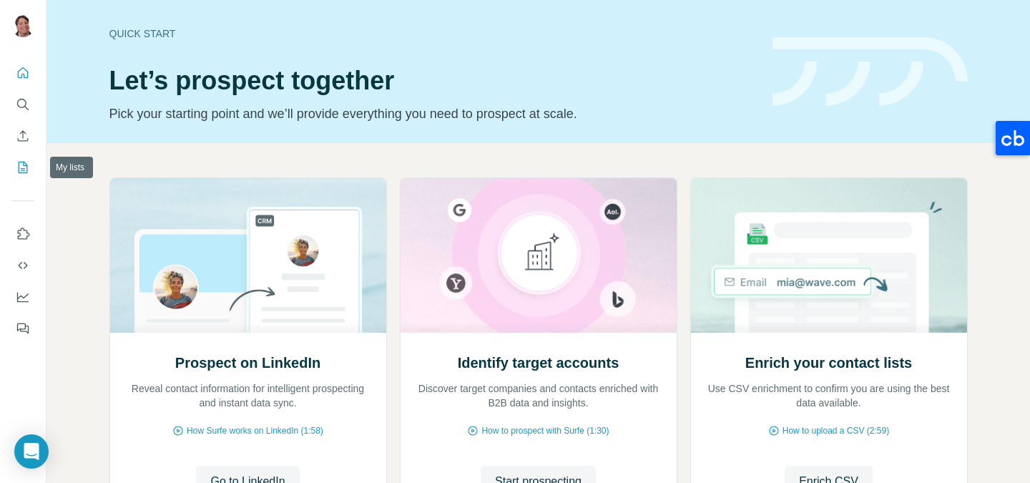
click at [25, 172] on icon "My lists" at bounding box center [23, 167] width 9 height 11
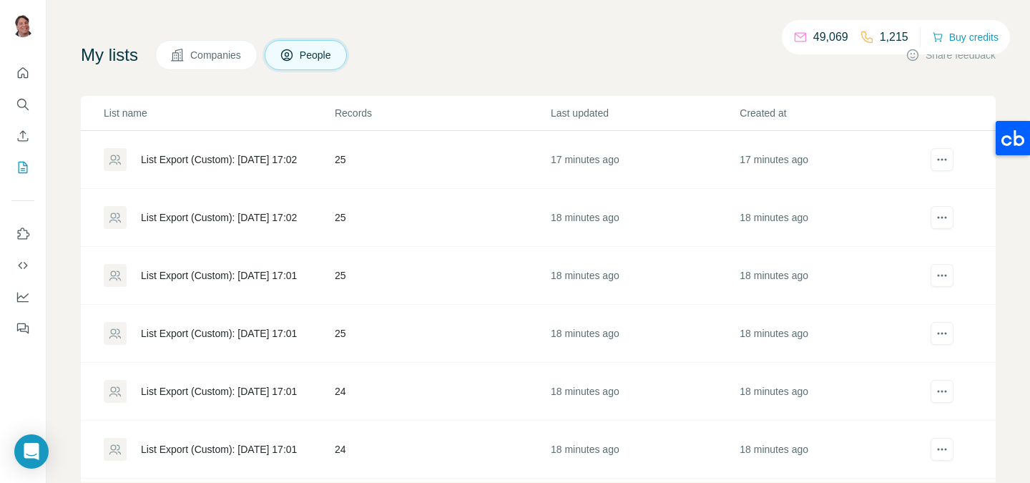
click at [375, 177] on td "25" at bounding box center [442, 160] width 216 height 58
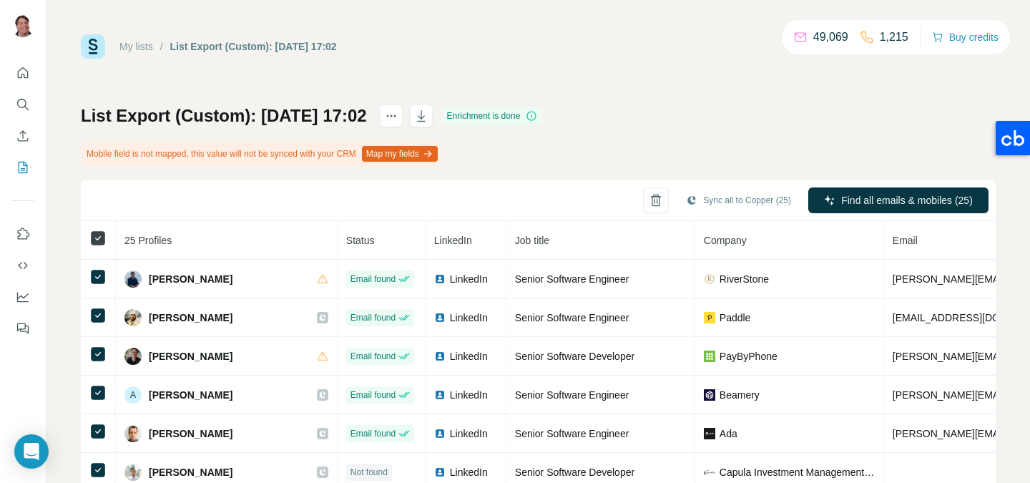
click at [97, 246] on icon at bounding box center [97, 238] width 17 height 17
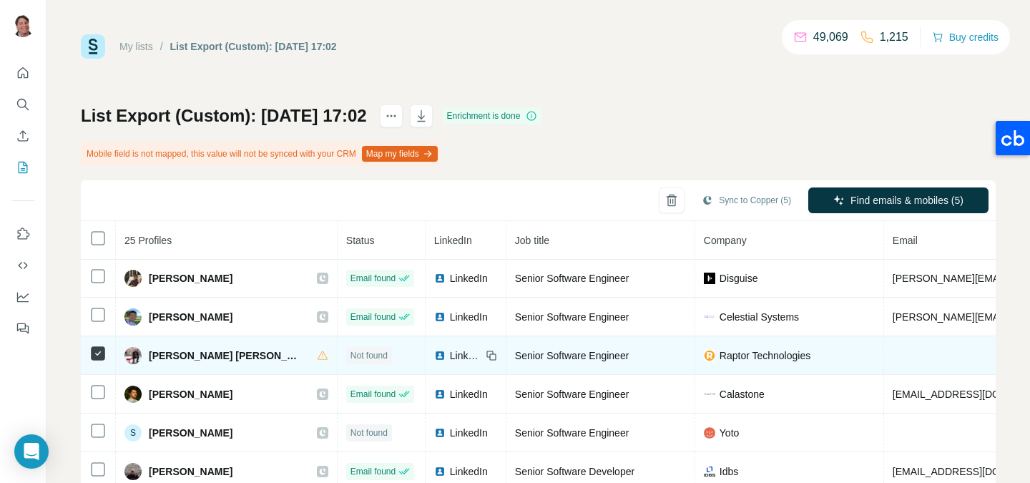
scroll to position [626, 0]
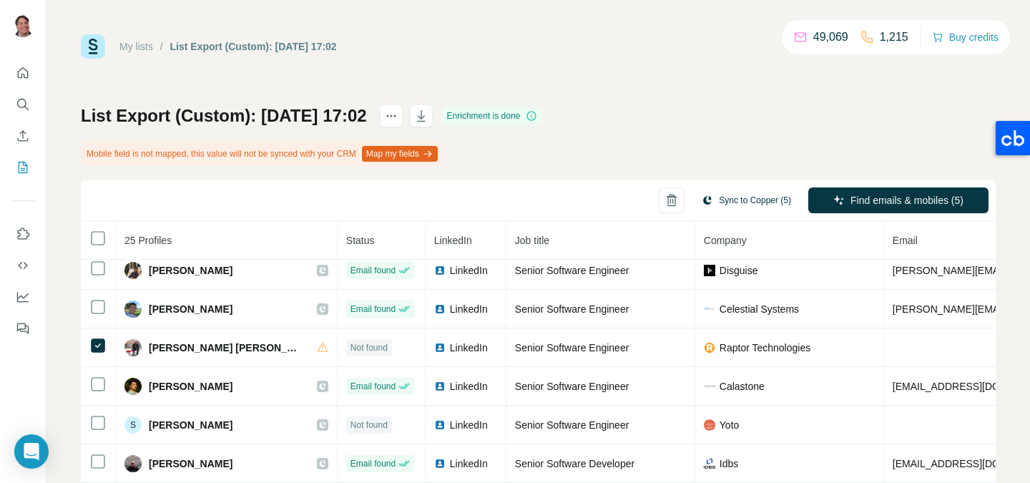
click at [749, 201] on button "Sync to Copper (5)" at bounding box center [745, 199] width 109 height 21
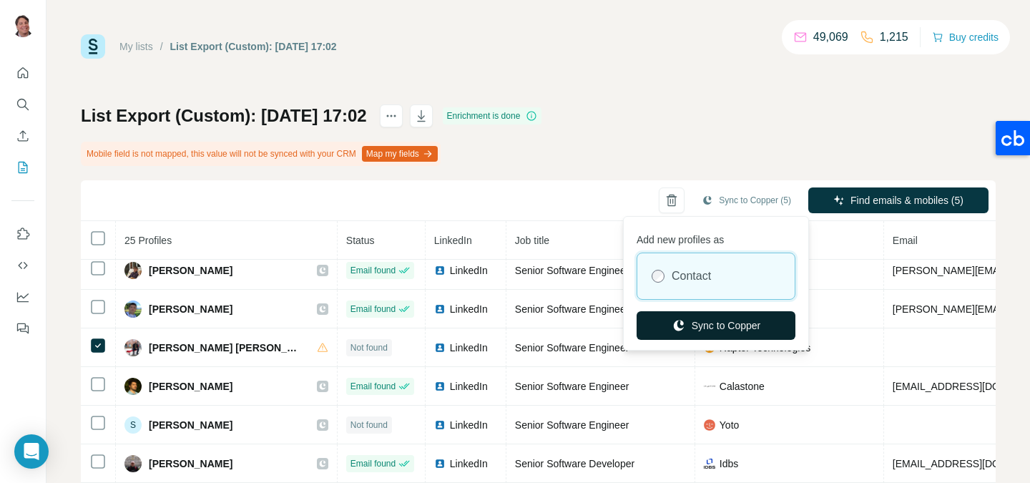
click at [710, 319] on button "Sync to Copper" at bounding box center [715, 325] width 159 height 29
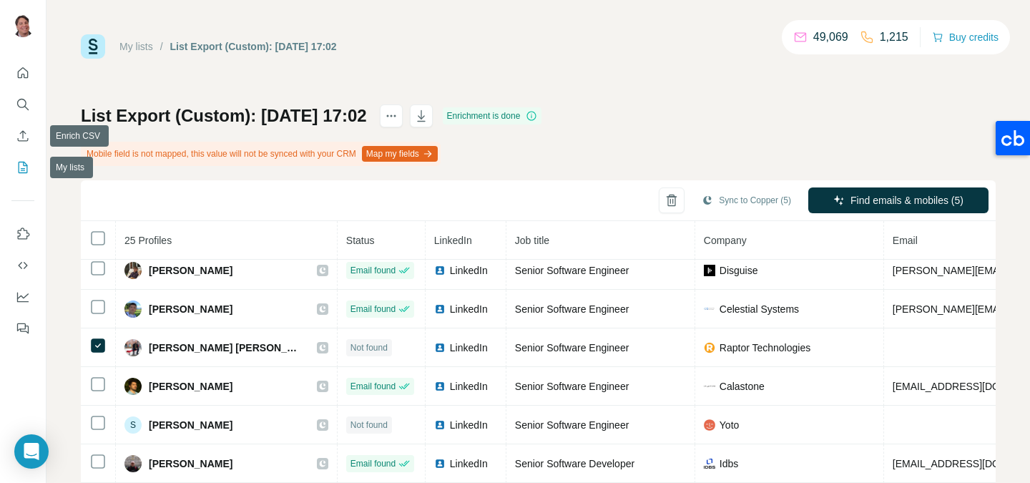
click at [26, 163] on icon "My lists" at bounding box center [23, 167] width 14 height 14
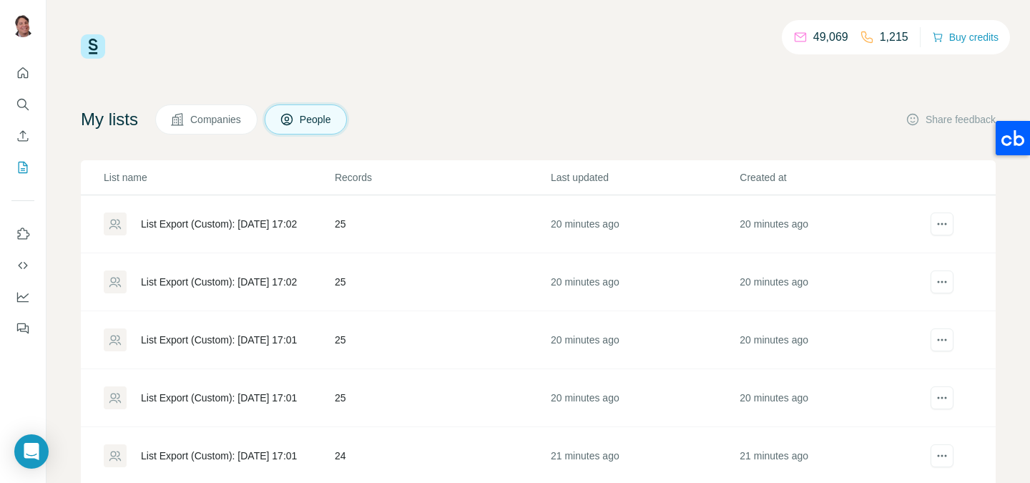
click at [260, 269] on td "List Export (Custom): [DATE] 17:02" at bounding box center [207, 282] width 253 height 58
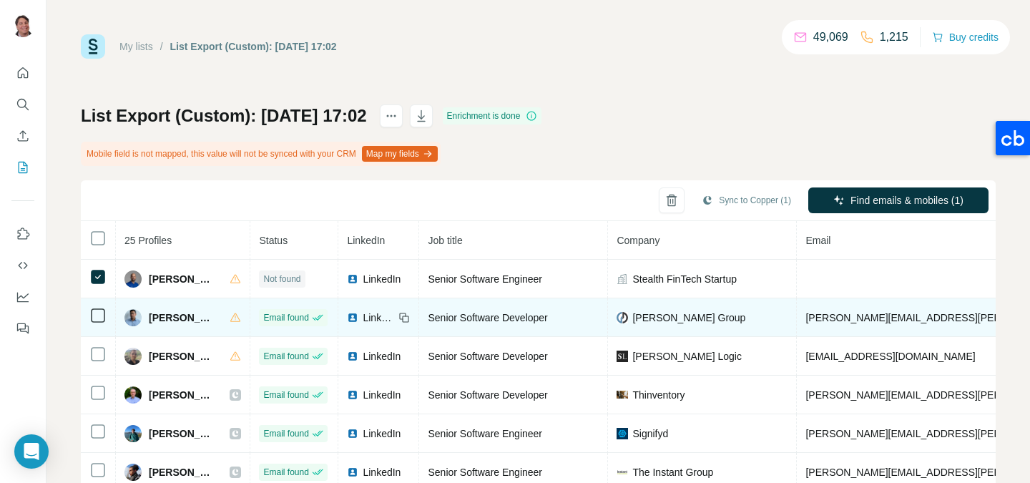
click at [100, 298] on td at bounding box center [98, 317] width 35 height 39
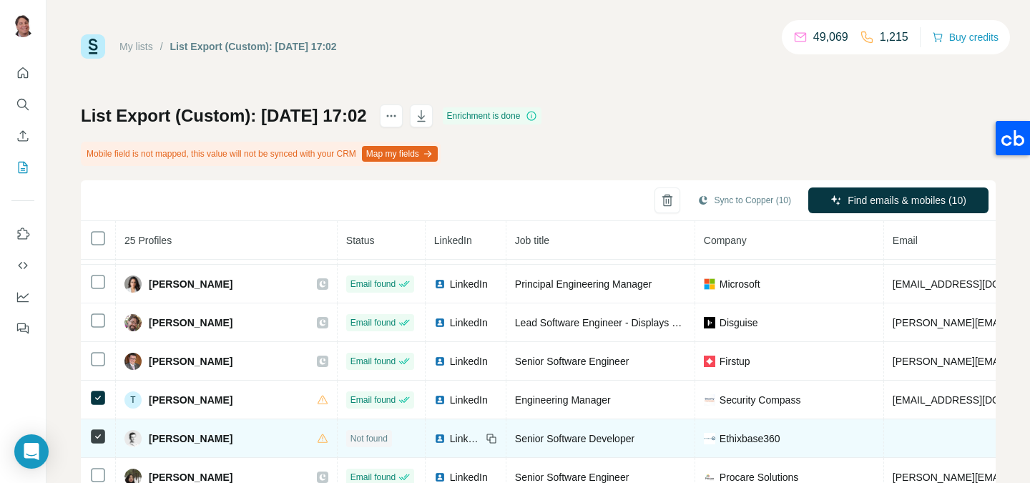
scroll to position [626, 0]
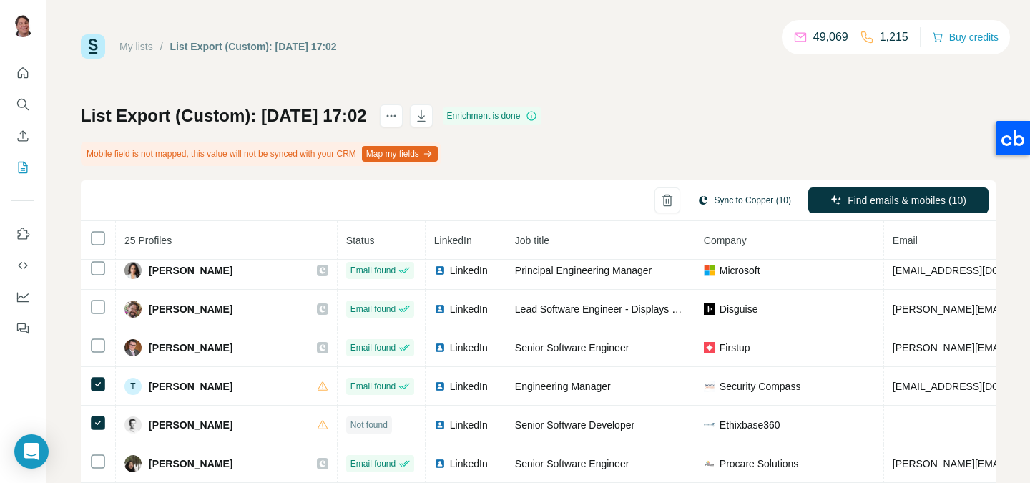
click at [753, 198] on button "Sync to Copper (10)" at bounding box center [744, 199] width 114 height 21
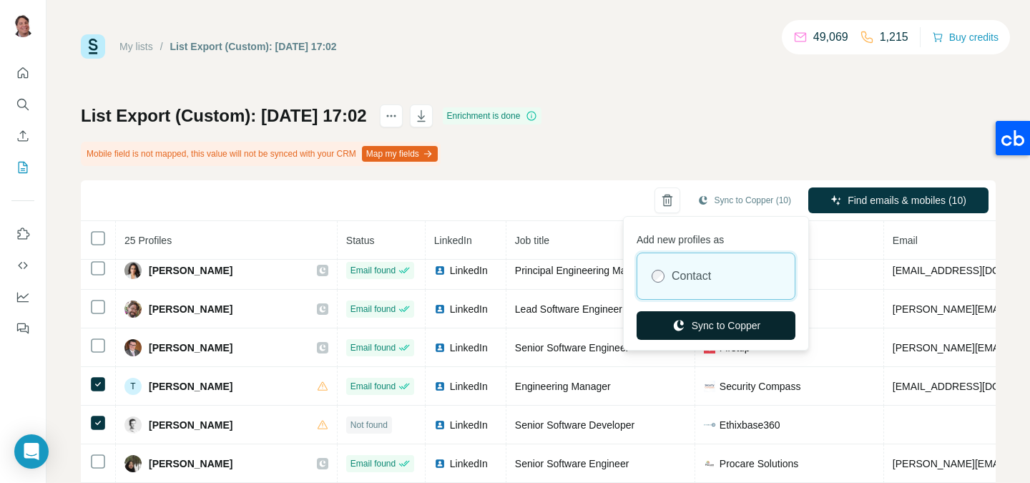
click at [718, 317] on button "Sync to Copper" at bounding box center [715, 325] width 159 height 29
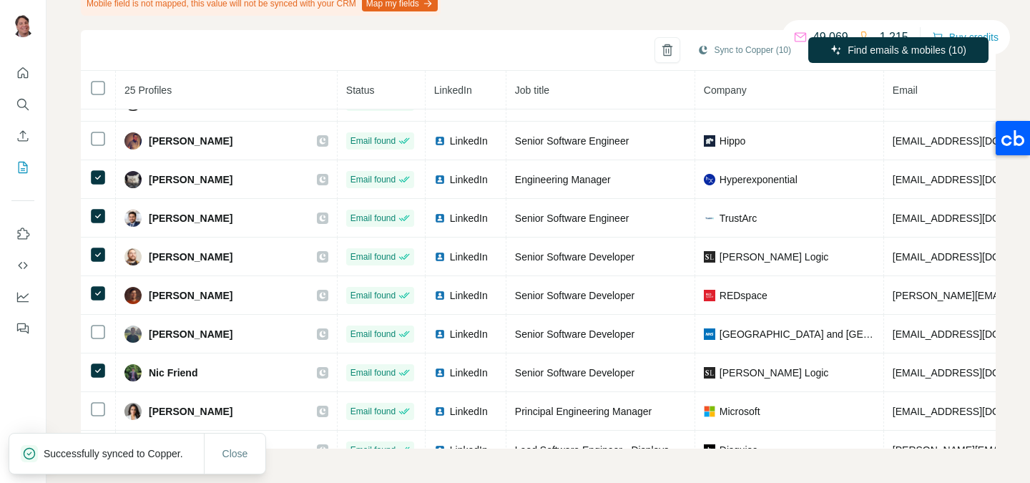
scroll to position [0, 0]
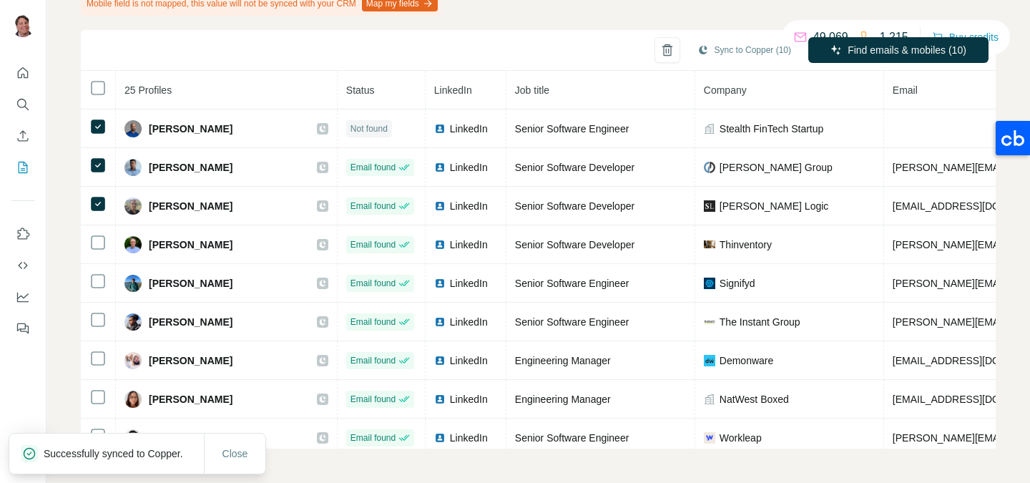
click at [35, 164] on div at bounding box center [23, 196] width 46 height 290
click at [24, 164] on icon "My lists" at bounding box center [23, 167] width 14 height 14
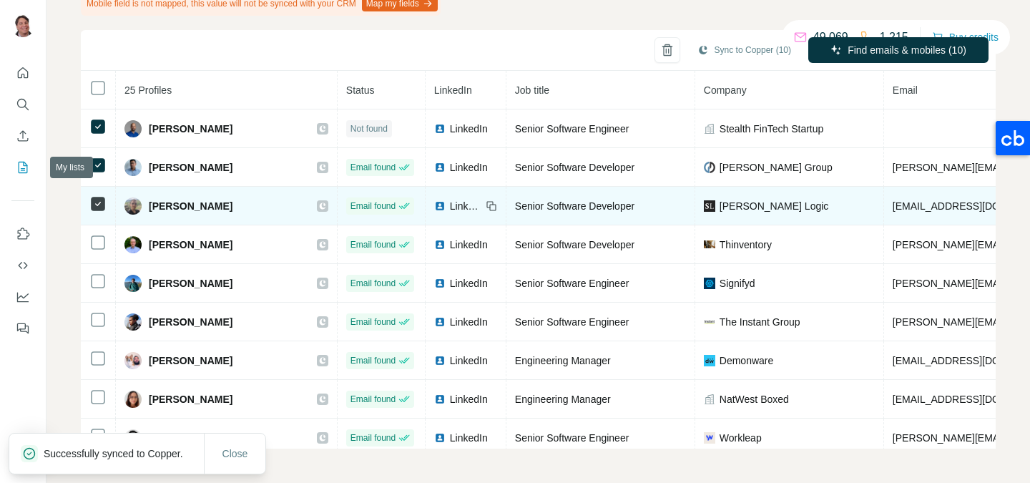
scroll to position [98, 0]
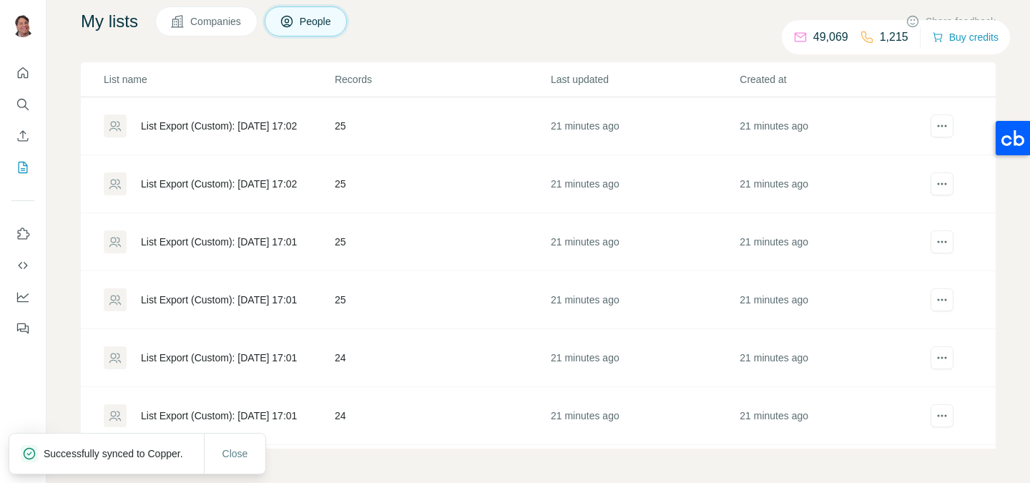
click at [264, 247] on div "List Export (Custom): [DATE] 17:01" at bounding box center [219, 242] width 156 height 14
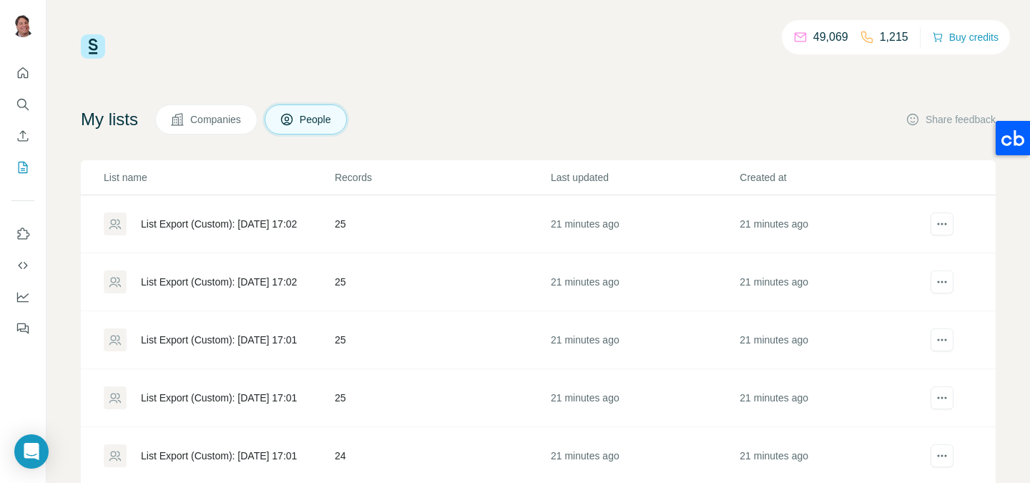
click at [271, 332] on div "List Export (Custom): [DATE] 17:01" at bounding box center [219, 339] width 230 height 23
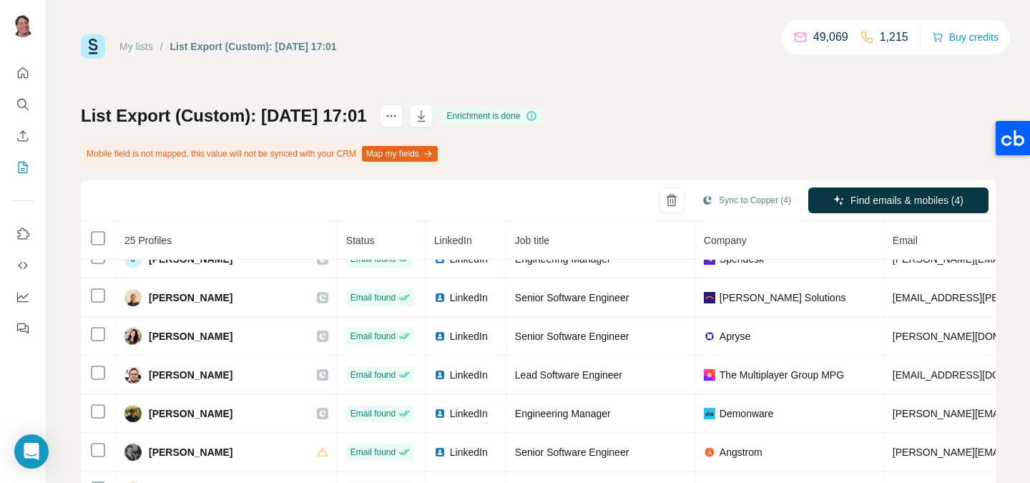
scroll to position [433, 0]
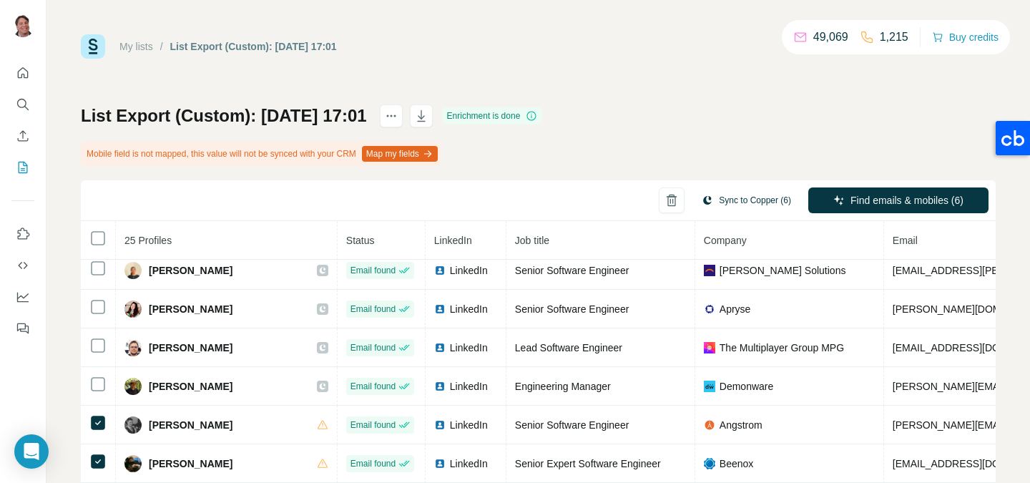
click at [754, 192] on button "Sync to Copper (6)" at bounding box center [745, 199] width 109 height 21
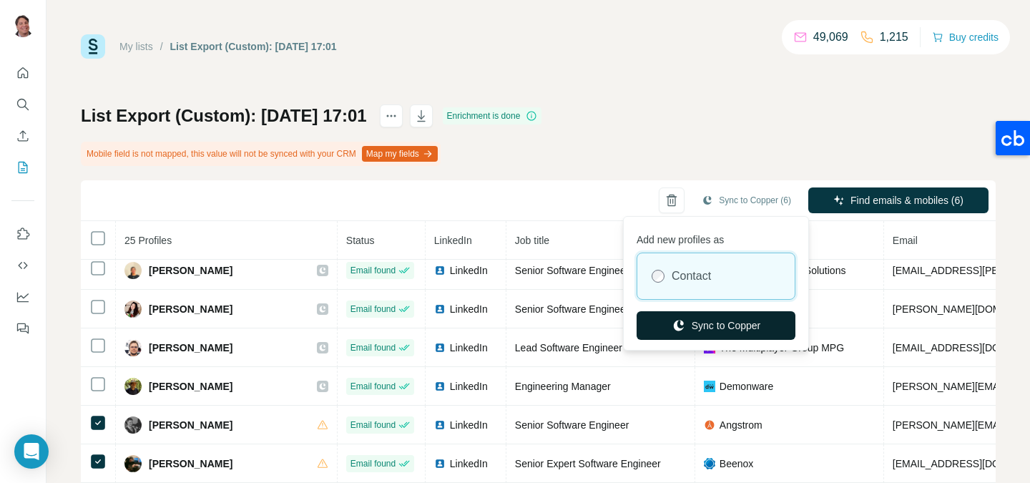
click at [724, 326] on button "Sync to Copper" at bounding box center [715, 325] width 159 height 29
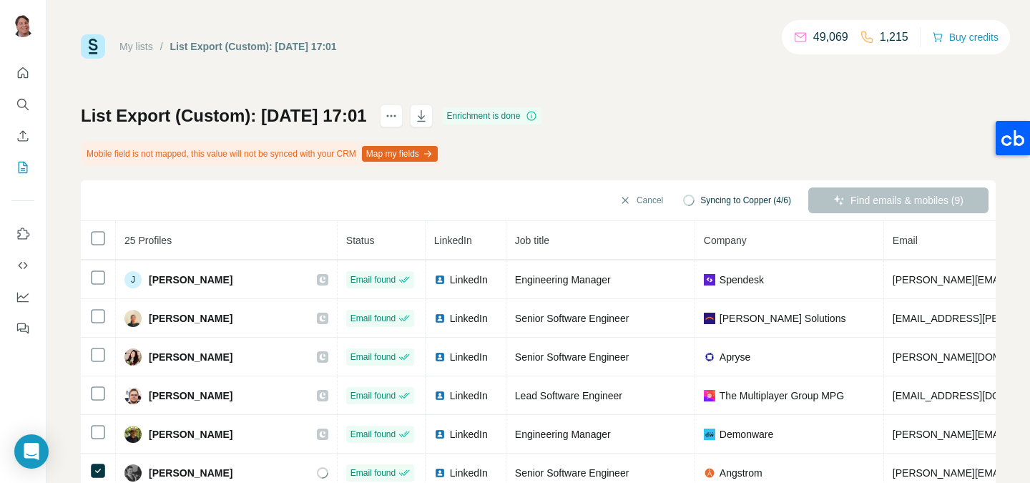
scroll to position [0, 0]
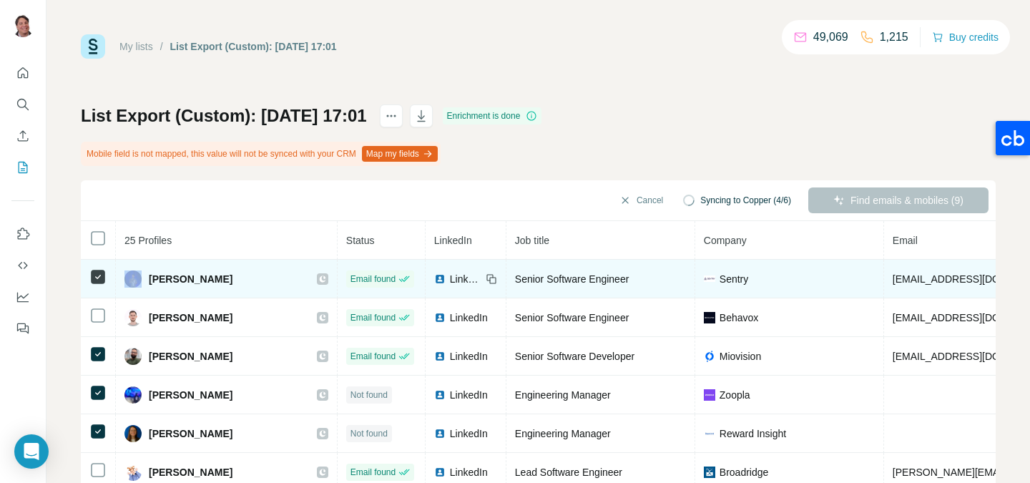
click at [104, 282] on div at bounding box center [97, 276] width 17 height 17
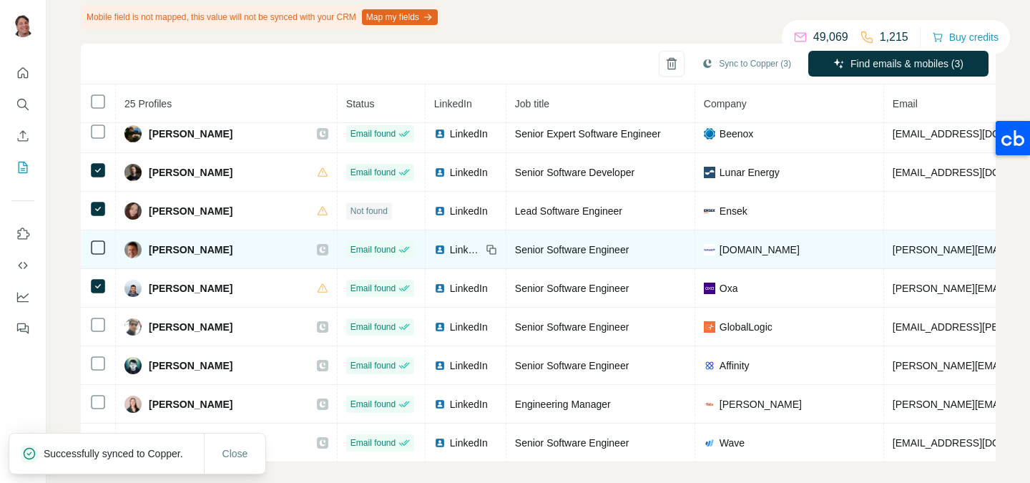
scroll to position [150, 0]
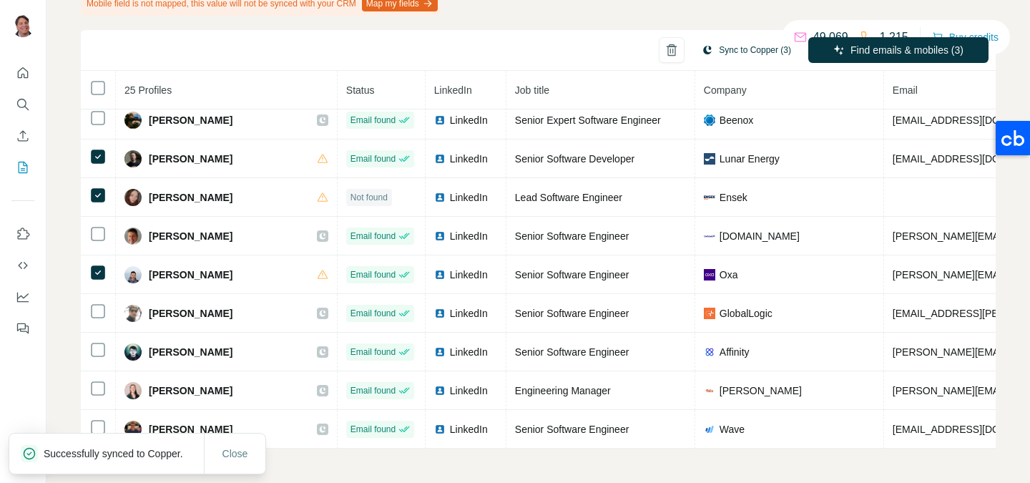
click at [734, 56] on button "Sync to Copper (3)" at bounding box center [745, 49] width 109 height 21
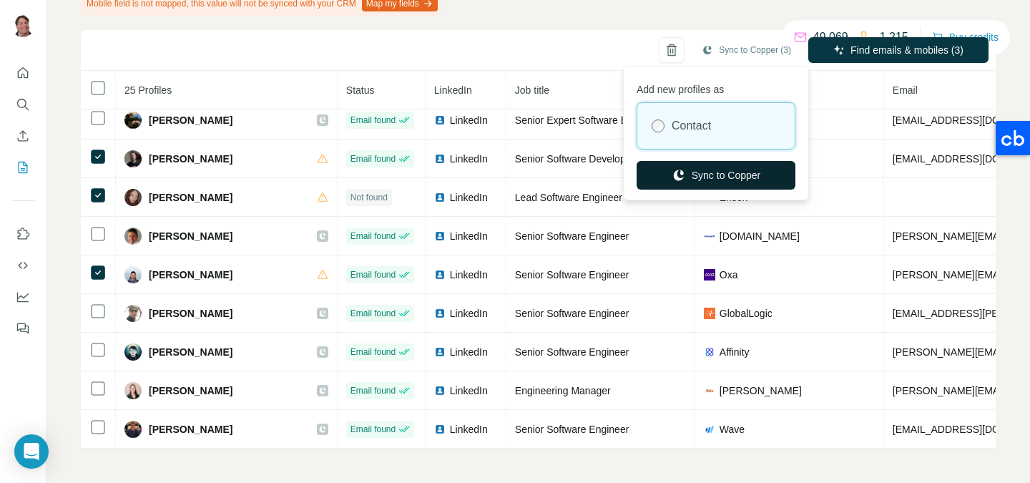
click at [709, 169] on button "Sync to Copper" at bounding box center [715, 175] width 159 height 29
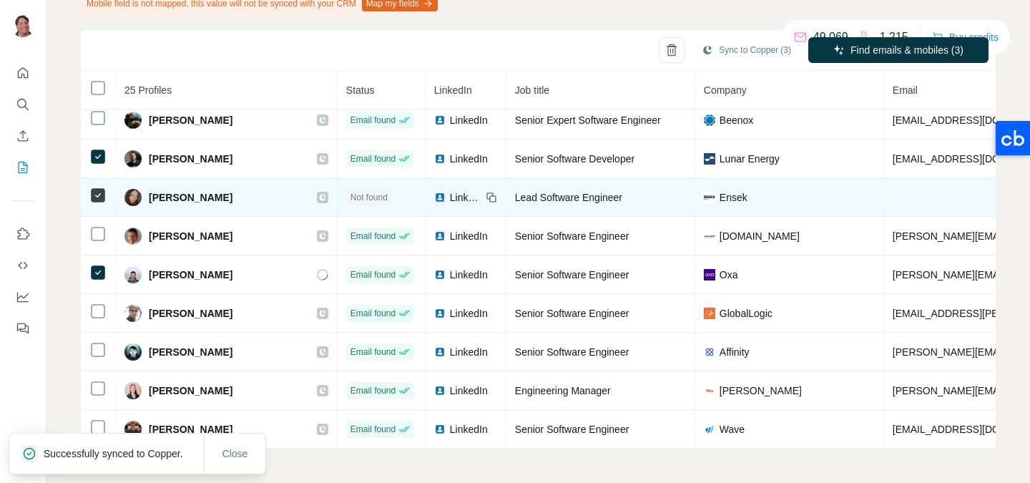
scroll to position [593, 0]
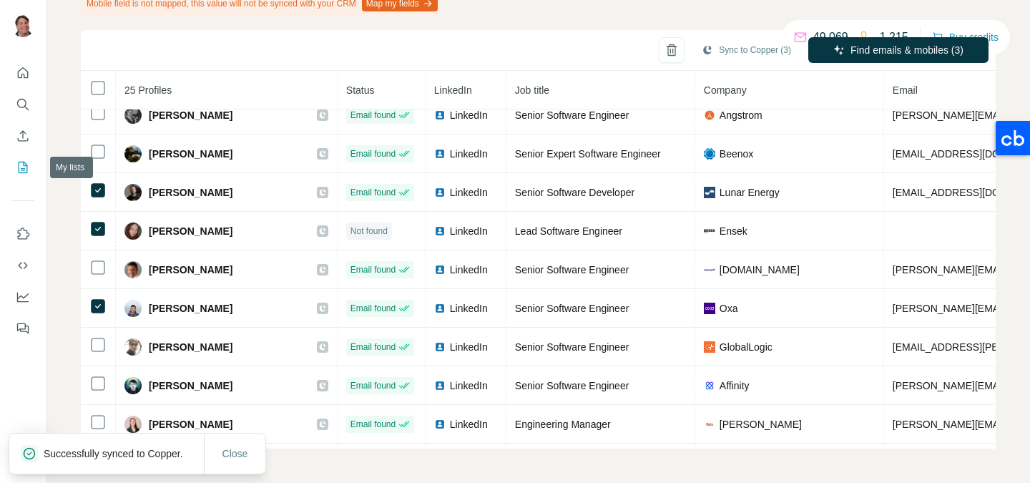
click at [28, 165] on icon "My lists" at bounding box center [23, 167] width 14 height 14
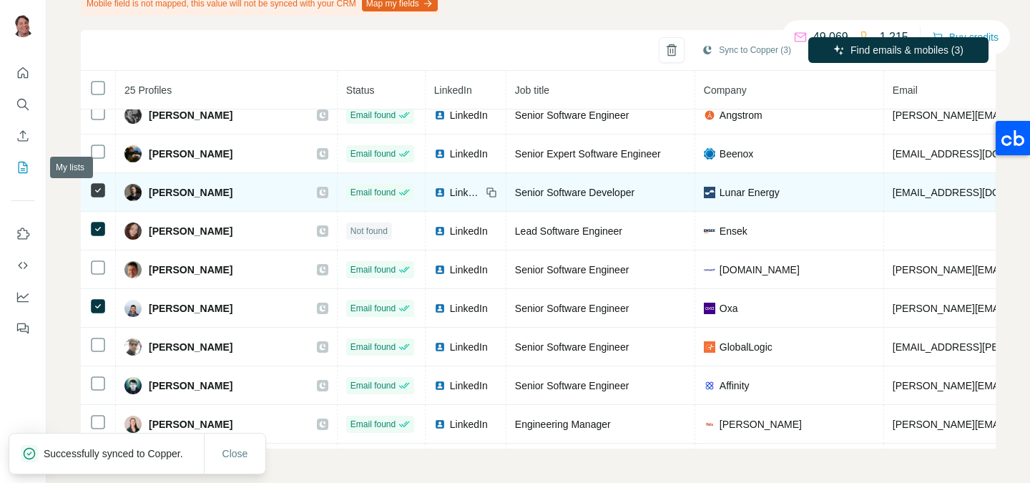
scroll to position [98, 0]
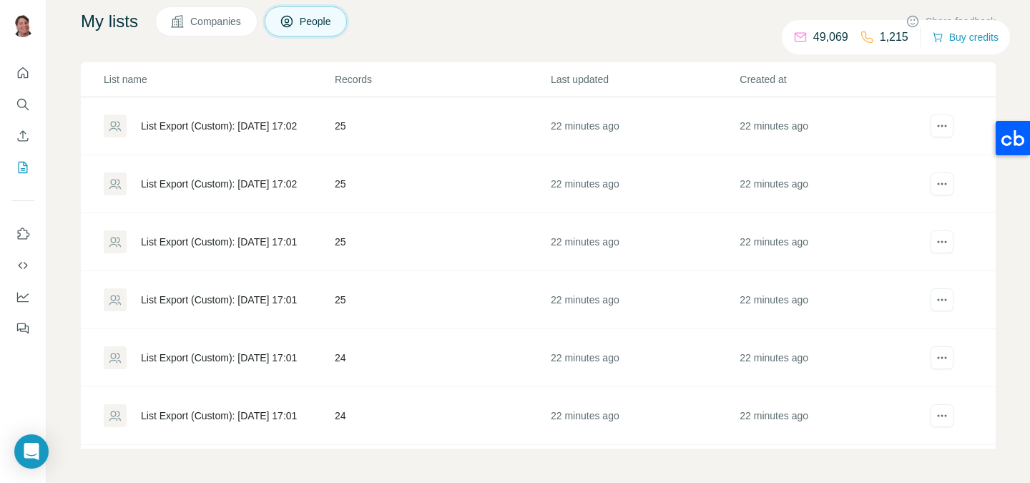
click at [282, 287] on td "List Export (Custom): [DATE] 17:01" at bounding box center [207, 300] width 253 height 58
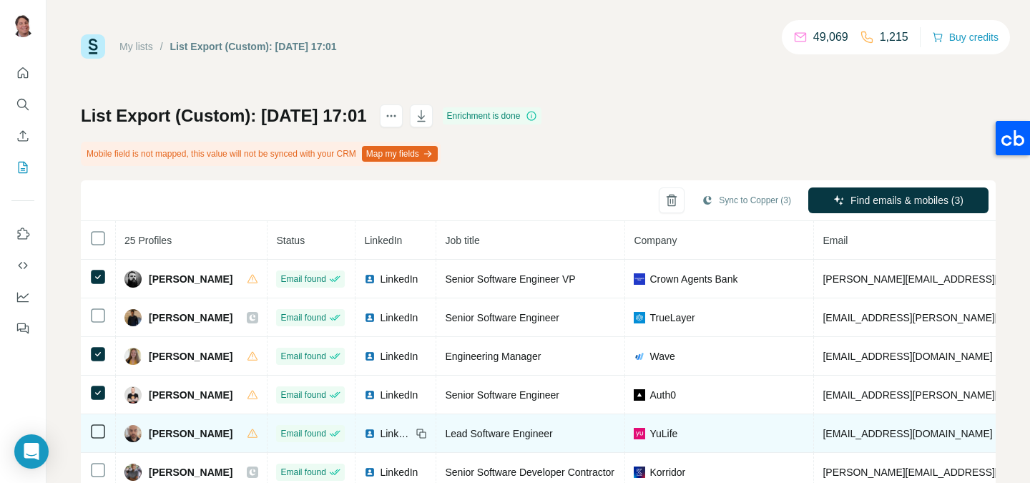
click at [99, 423] on icon at bounding box center [97, 431] width 17 height 17
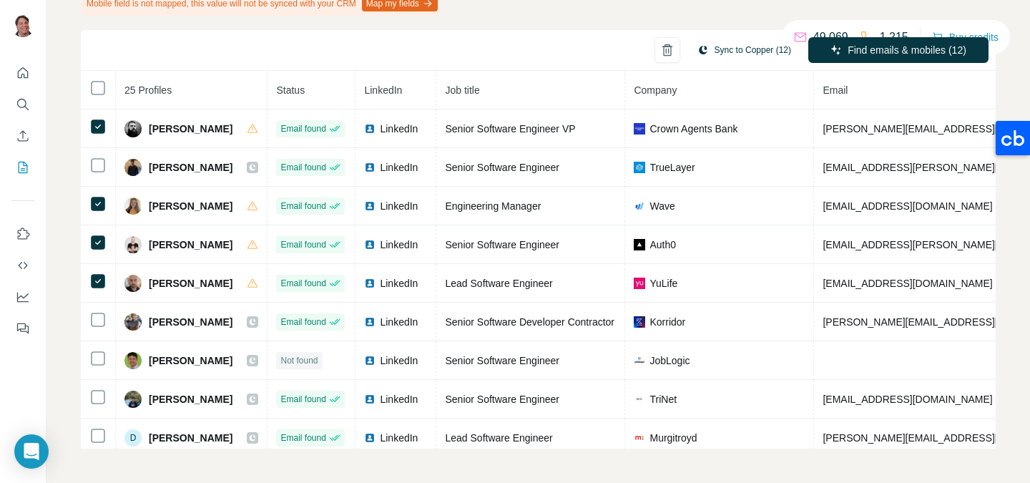
click at [741, 54] on button "Sync to Copper (12)" at bounding box center [744, 49] width 114 height 21
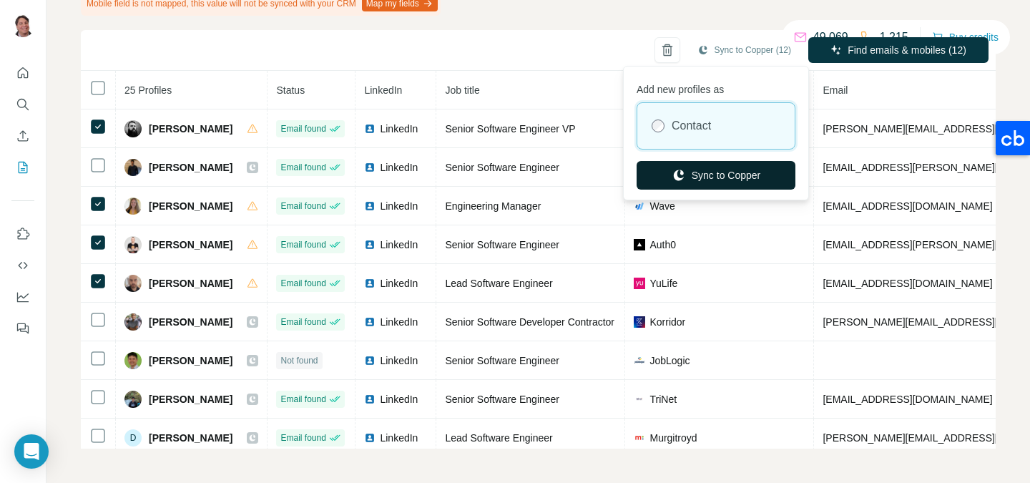
click at [726, 172] on button "Sync to Copper" at bounding box center [715, 175] width 159 height 29
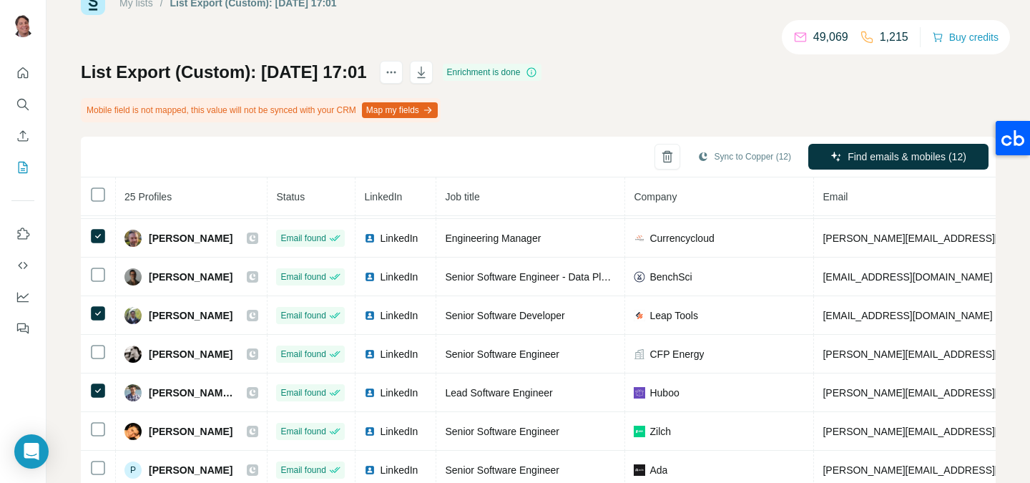
scroll to position [626, 0]
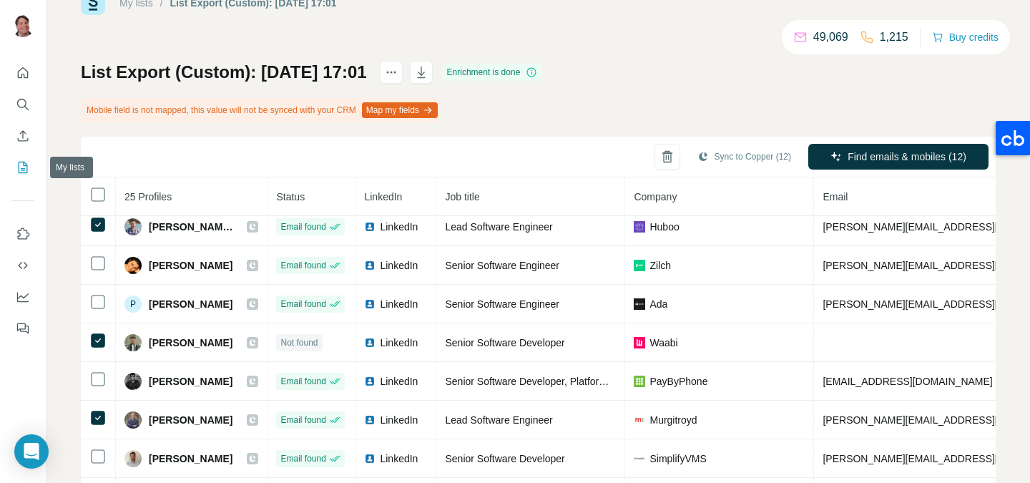
click at [17, 172] on icon "My lists" at bounding box center [23, 167] width 14 height 14
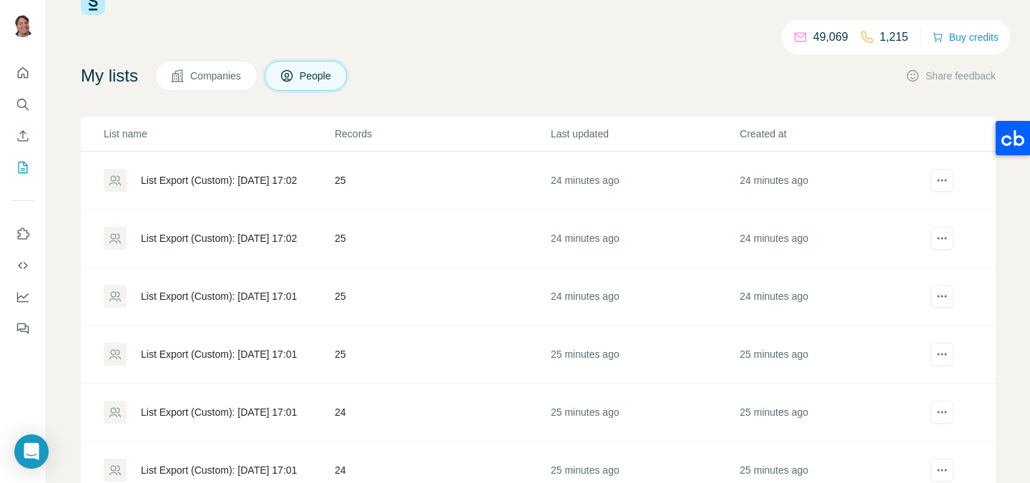
click at [274, 408] on div "List Export (Custom): [DATE] 17:01" at bounding box center [219, 412] width 156 height 14
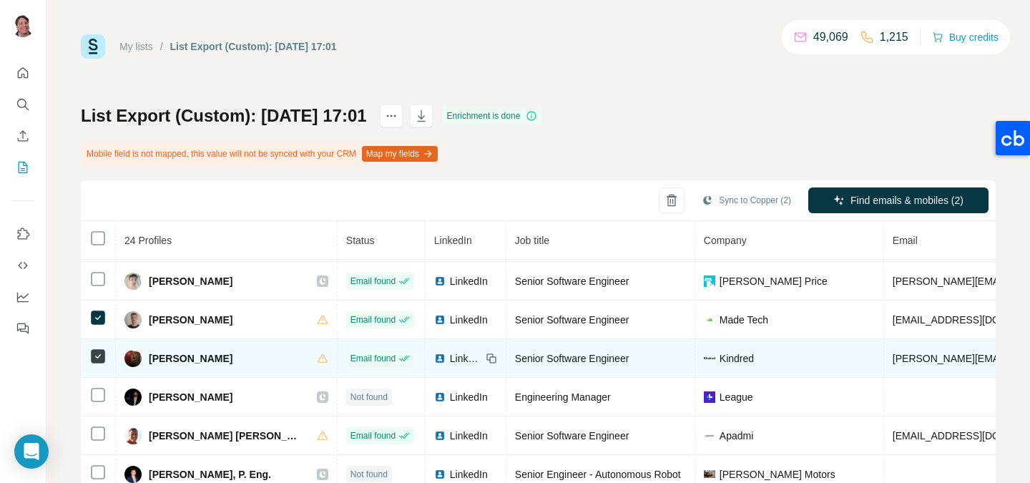
scroll to position [168, 0]
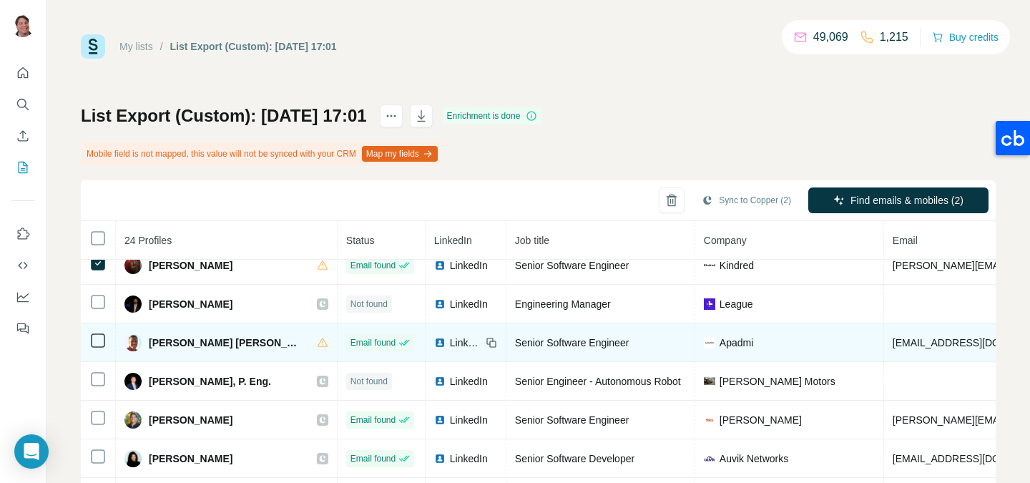
click at [96, 354] on td at bounding box center [98, 342] width 35 height 39
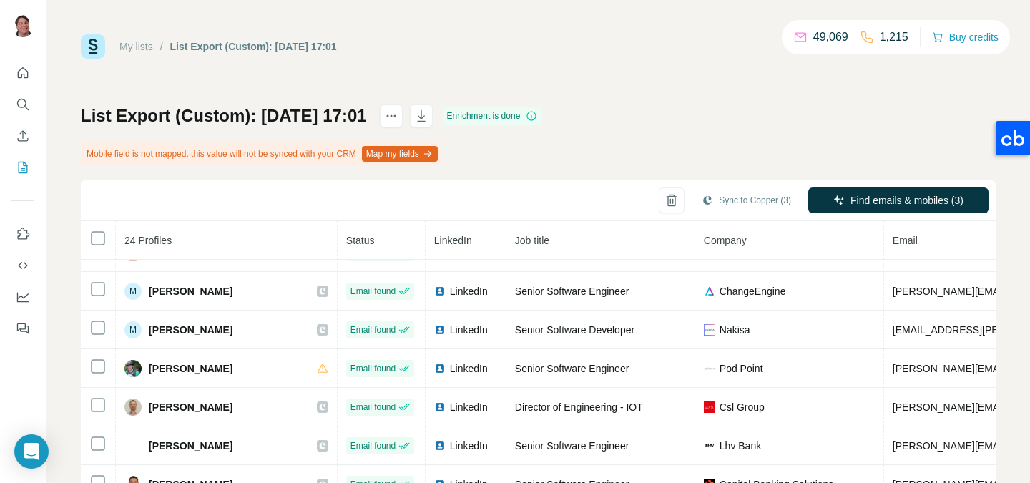
scroll to position [431, 0]
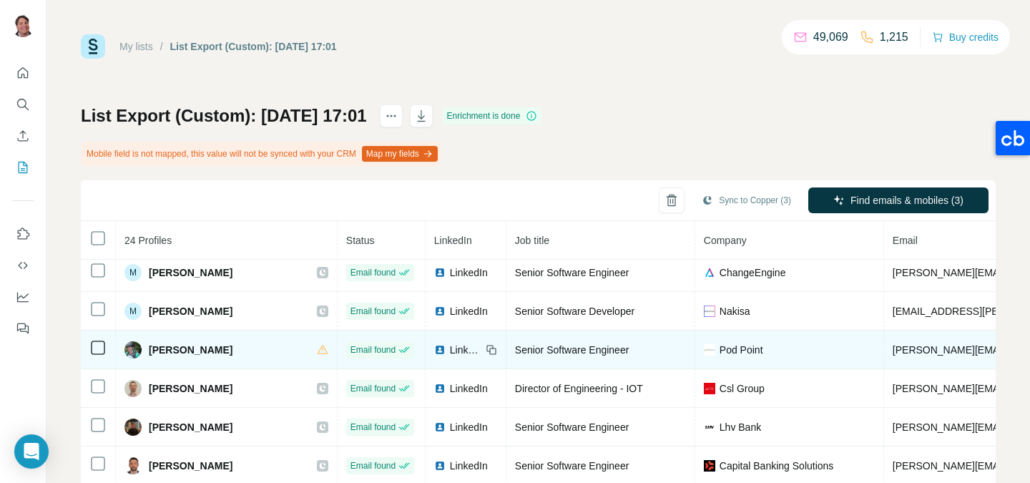
click at [98, 356] on td at bounding box center [98, 349] width 35 height 39
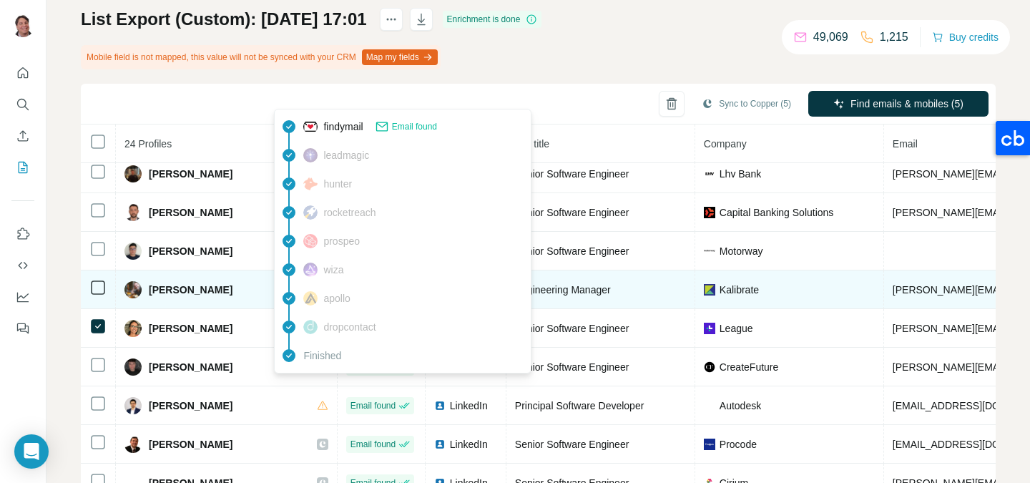
scroll to position [103, 0]
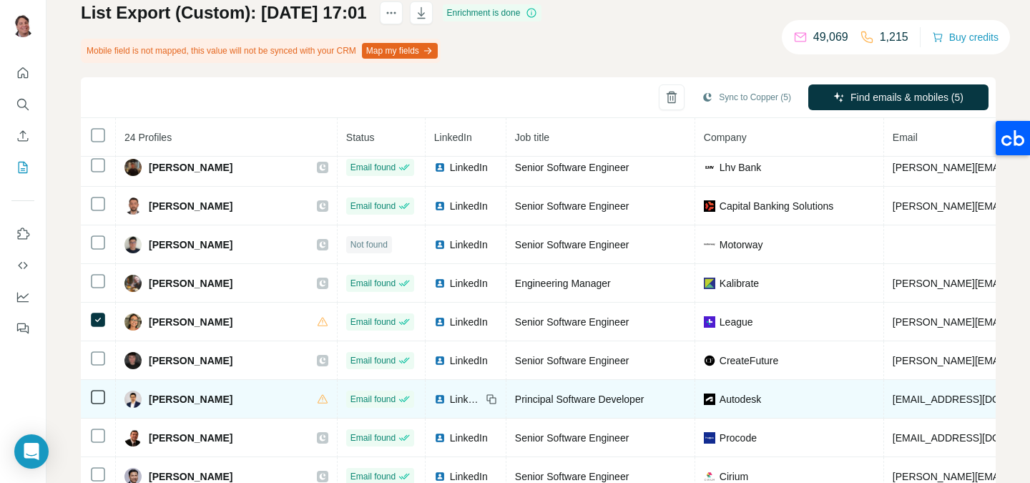
click at [89, 400] on icon at bounding box center [97, 396] width 17 height 17
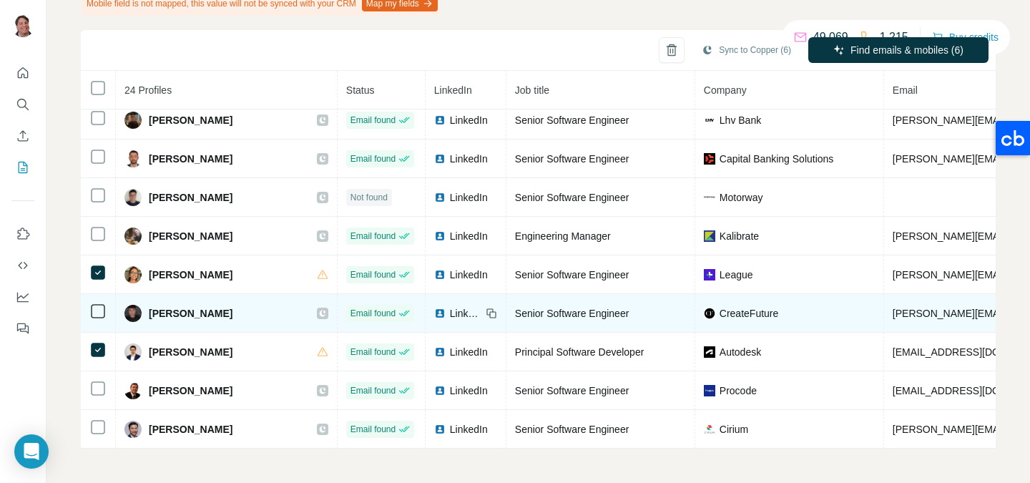
scroll to position [0, 0]
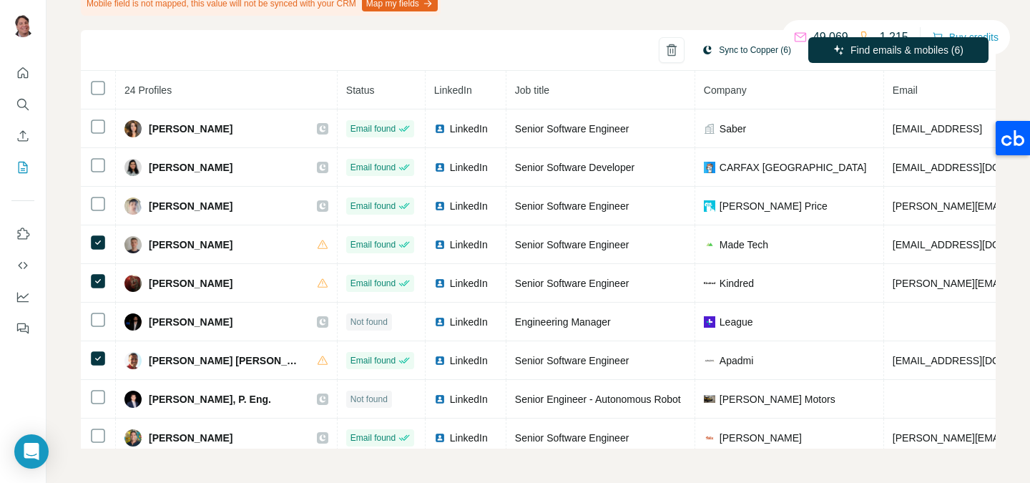
click at [734, 55] on button "Sync to Copper (6)" at bounding box center [745, 49] width 109 height 21
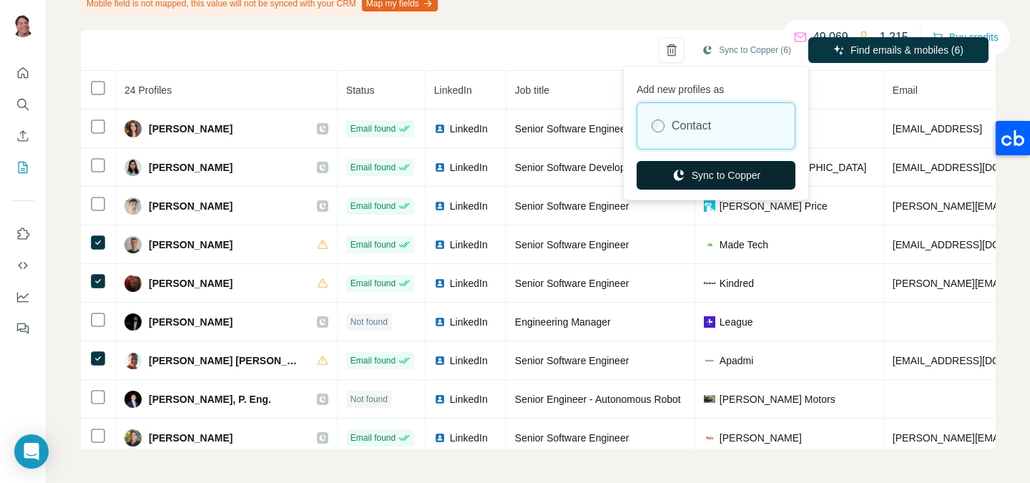
click at [706, 170] on button "Sync to Copper" at bounding box center [715, 175] width 159 height 29
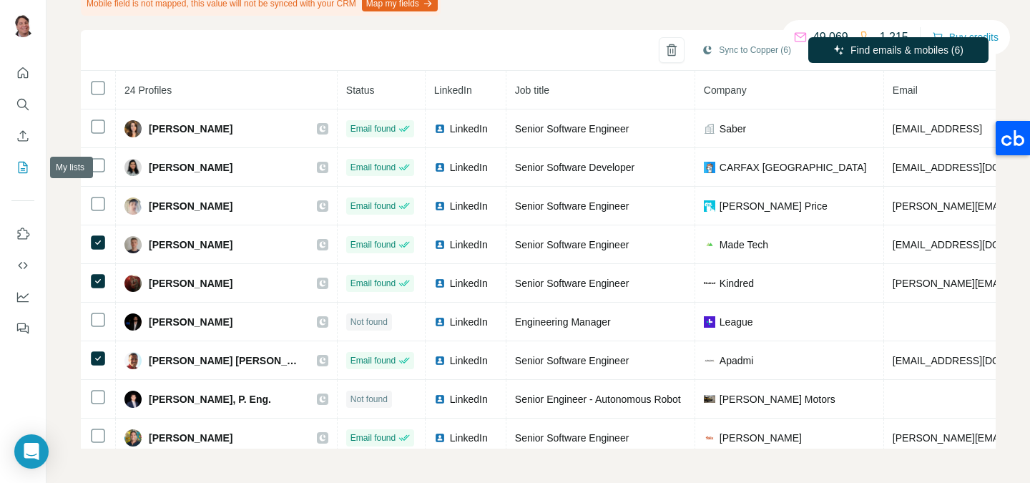
click at [24, 168] on icon "My lists" at bounding box center [24, 166] width 7 height 9
